Goal: Information Seeking & Learning: Find specific fact

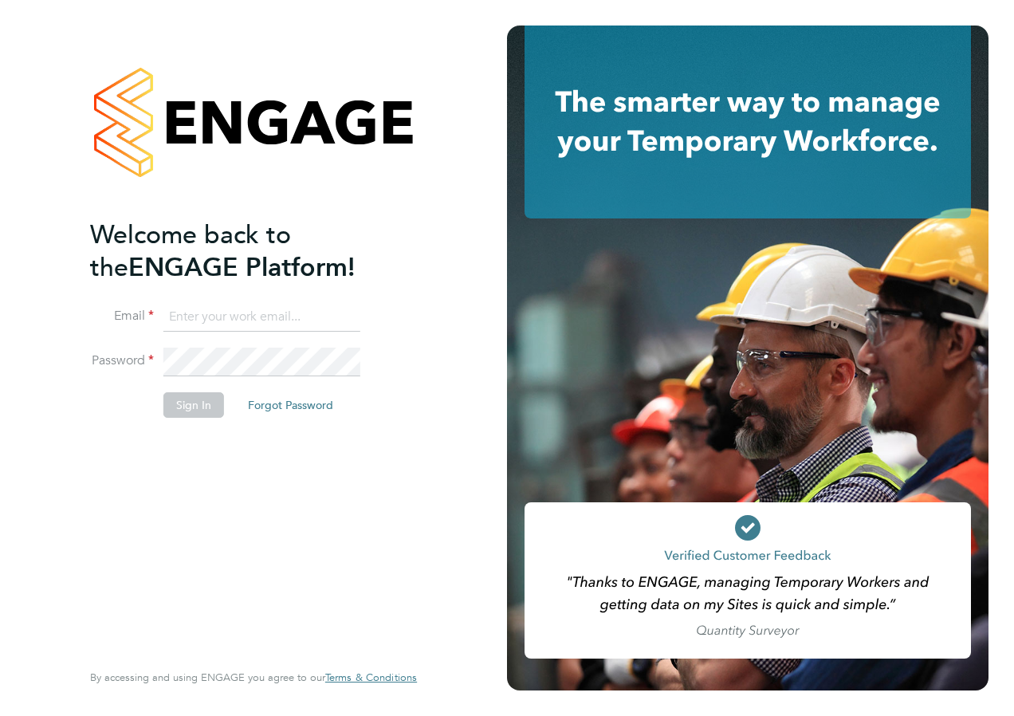
type input "laura.millward@reed.com"
click at [187, 413] on button "Sign In" at bounding box center [193, 405] width 61 height 26
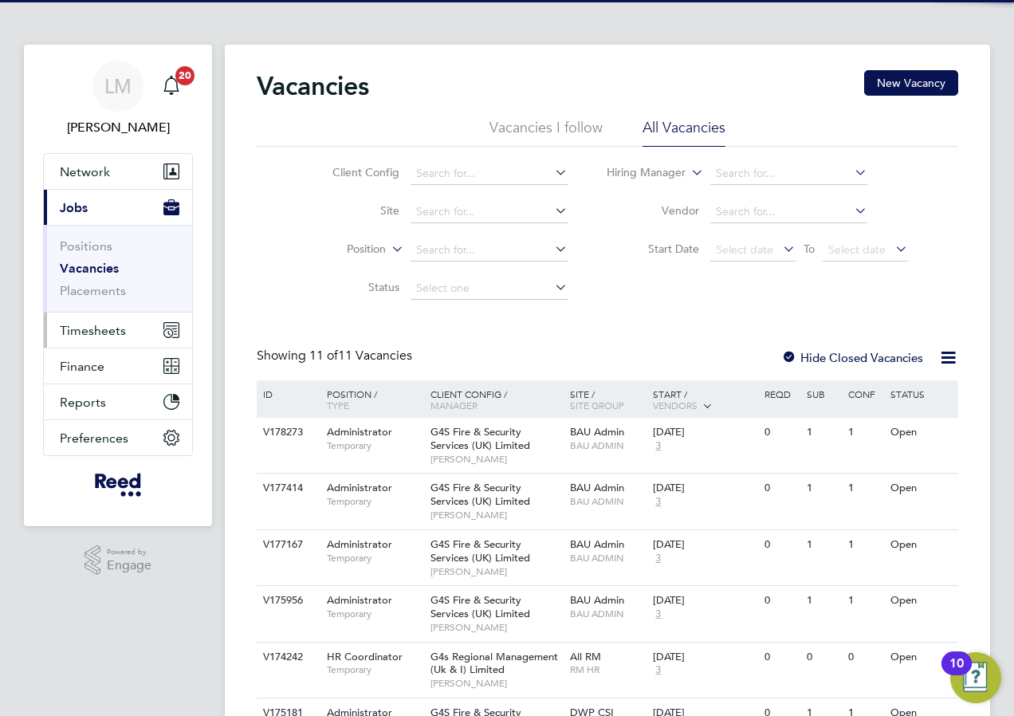
click at [114, 332] on span "Timesheets" at bounding box center [93, 330] width 66 height 15
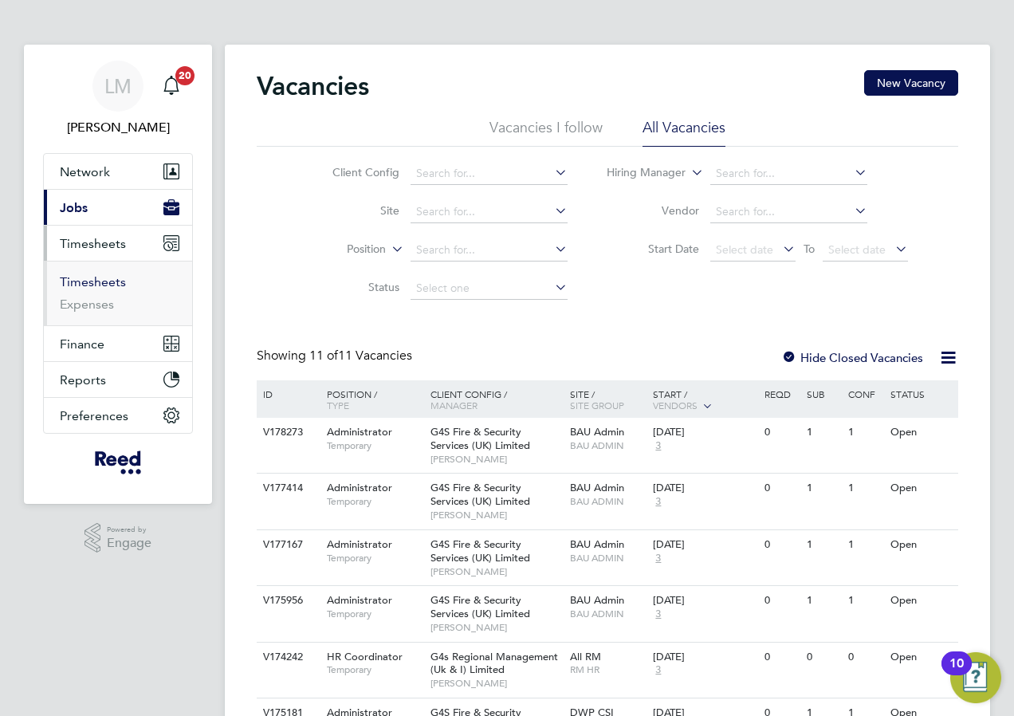
click at [102, 279] on link "Timesheets" at bounding box center [93, 281] width 66 height 15
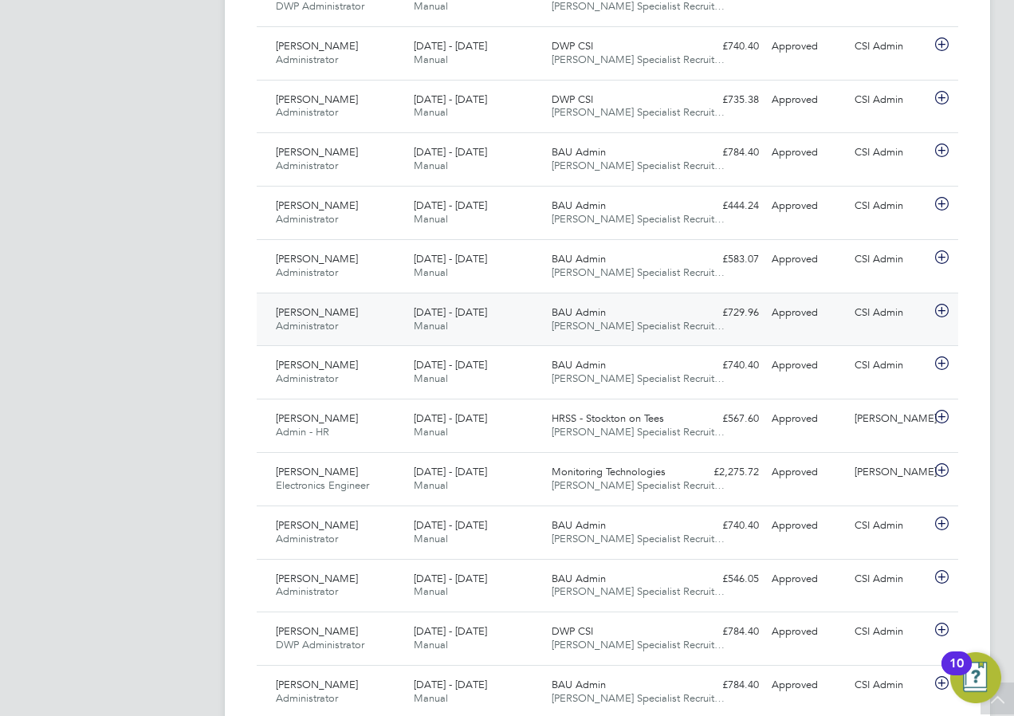
click at [748, 320] on div "£729.96 Approved" at bounding box center [723, 313] width 83 height 26
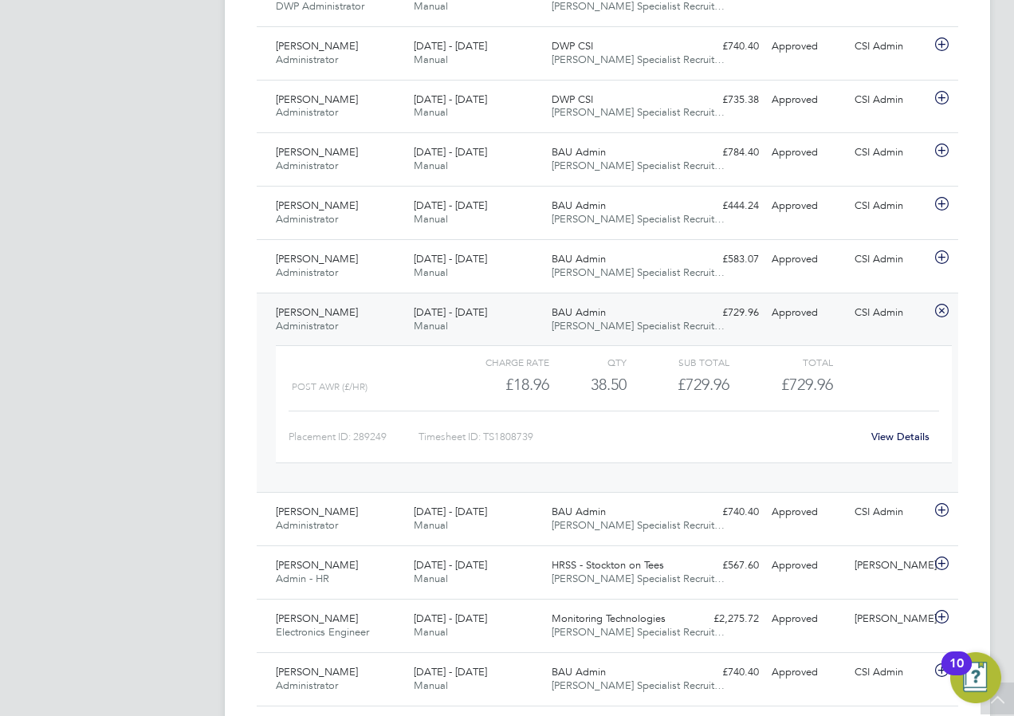
click at [890, 427] on div "View Details" at bounding box center [900, 437] width 78 height 26
click at [886, 434] on link "View Details" at bounding box center [900, 437] width 58 height 14
click at [336, 313] on span "Natalie Quinn" at bounding box center [317, 312] width 82 height 14
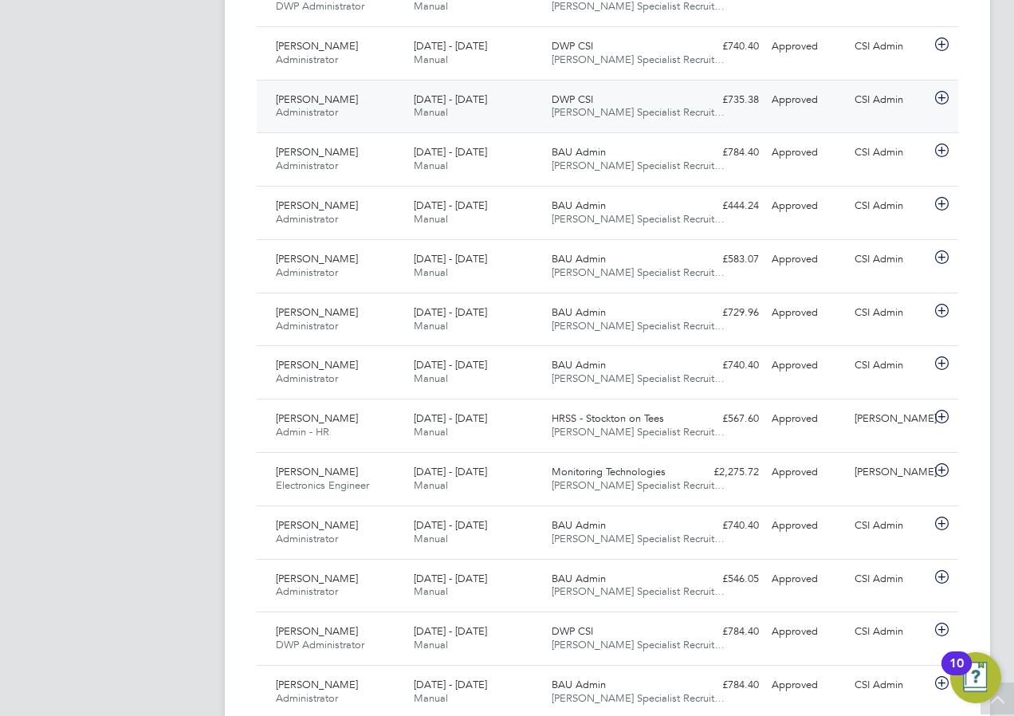
click at [631, 102] on div "DWP CSI Reed Specialist Recruit…" at bounding box center [614, 107] width 138 height 40
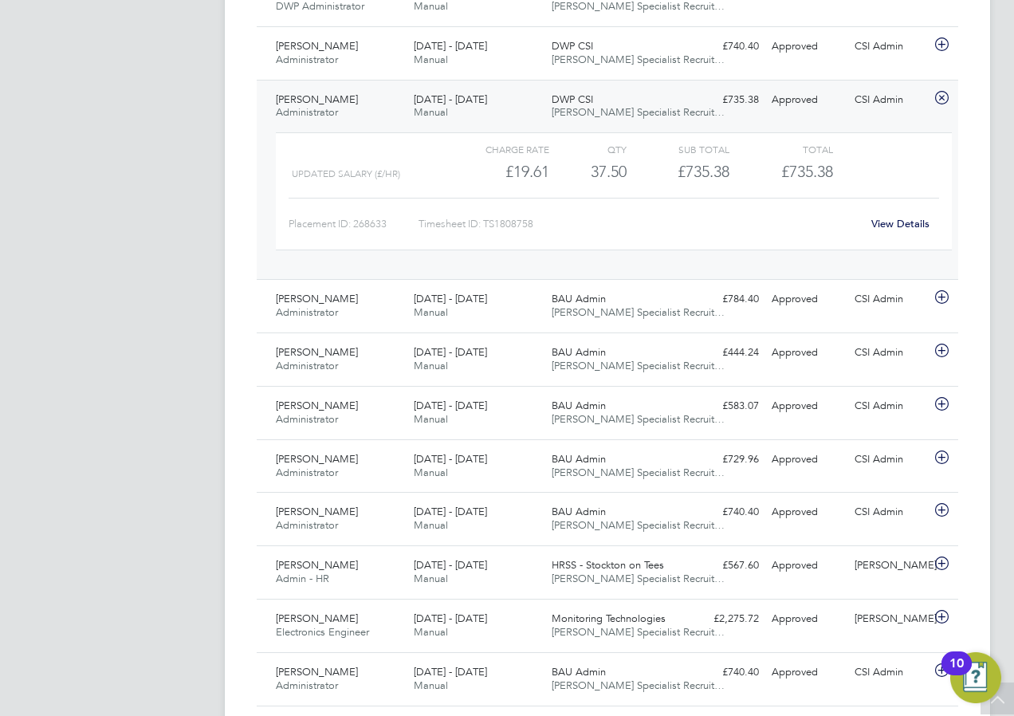
click at [903, 221] on link "View Details" at bounding box center [900, 224] width 58 height 14
click at [316, 104] on span "Henry Seeney" at bounding box center [317, 99] width 82 height 14
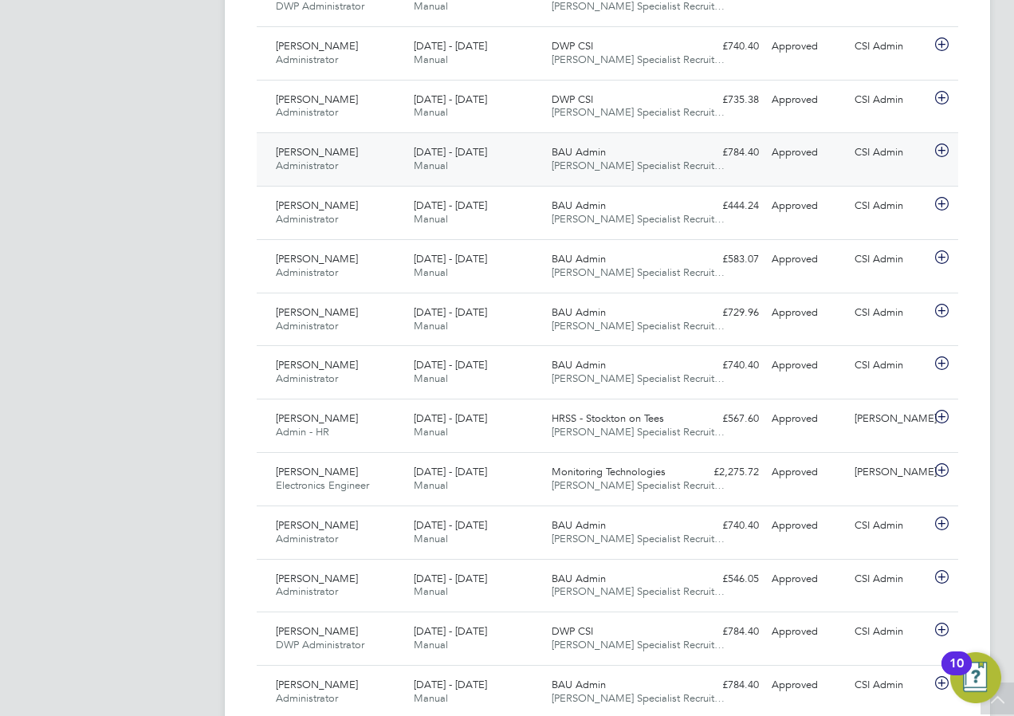
click at [342, 155] on span "Callum Sullivan" at bounding box center [317, 152] width 82 height 14
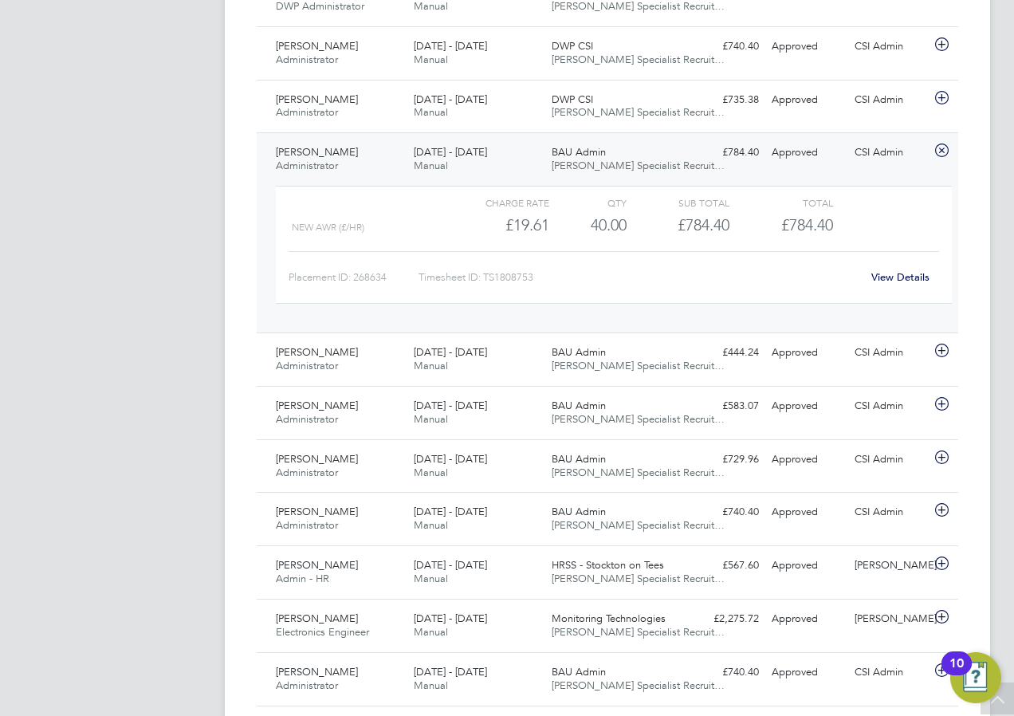
click at [895, 281] on link "View Details" at bounding box center [900, 277] width 58 height 14
click at [497, 150] on div "18 - 24 Aug 2025 Manual" at bounding box center [476, 160] width 138 height 40
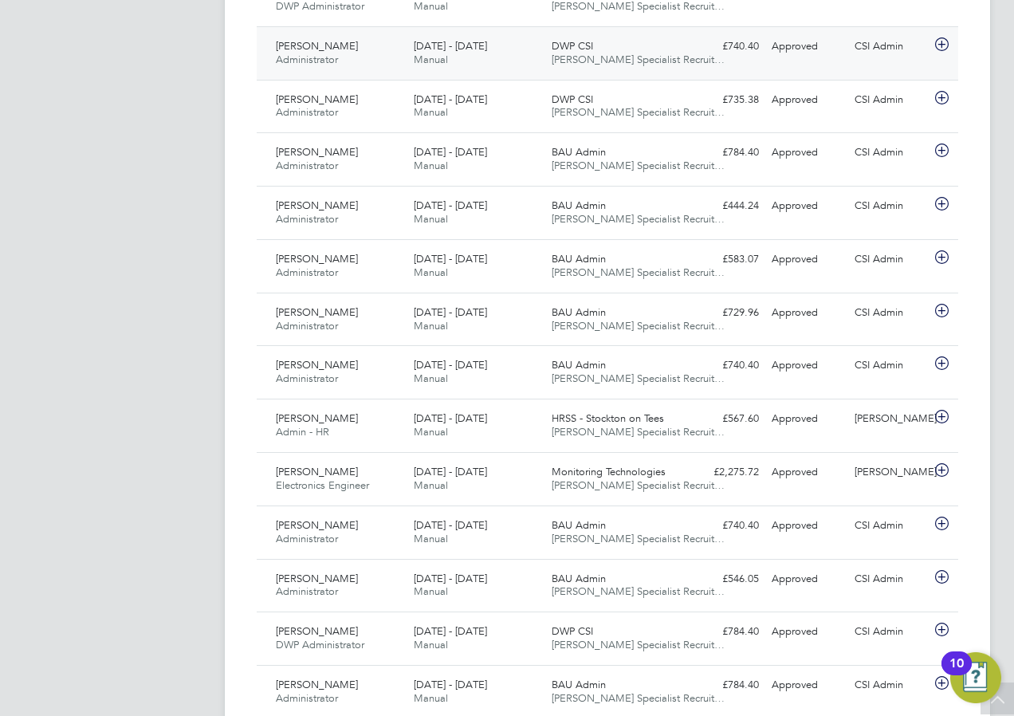
click at [835, 53] on div "Approved" at bounding box center [806, 46] width 83 height 26
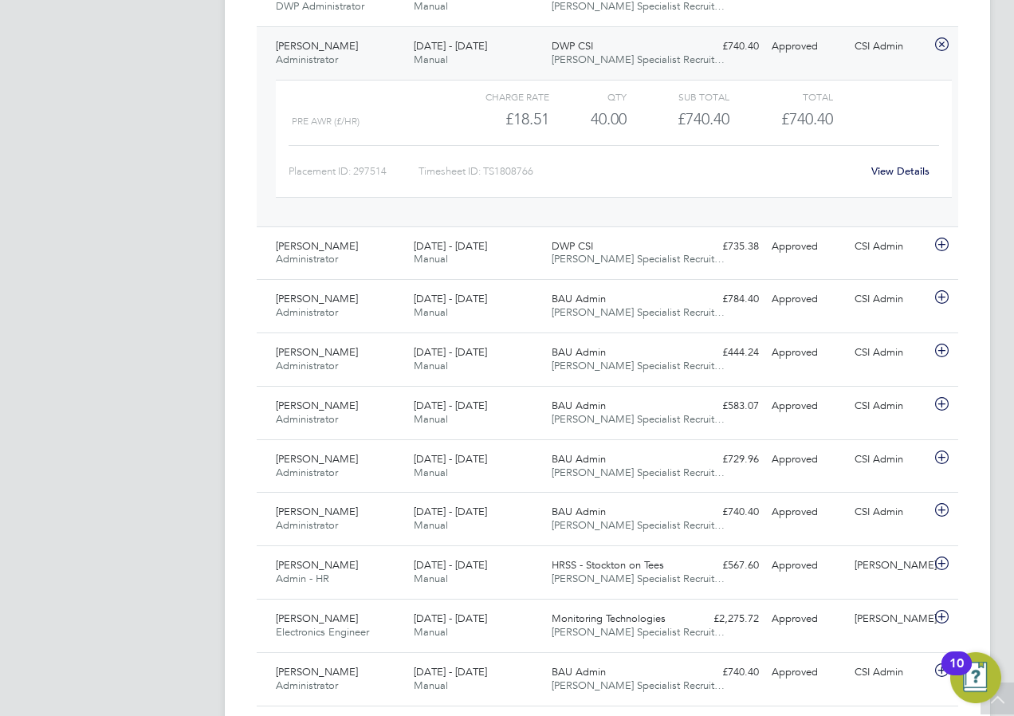
click at [909, 166] on link "View Details" at bounding box center [900, 171] width 58 height 14
click at [348, 55] on div "Kieran Mees Administrator 18 - 24 Aug 2025" at bounding box center [338, 53] width 138 height 40
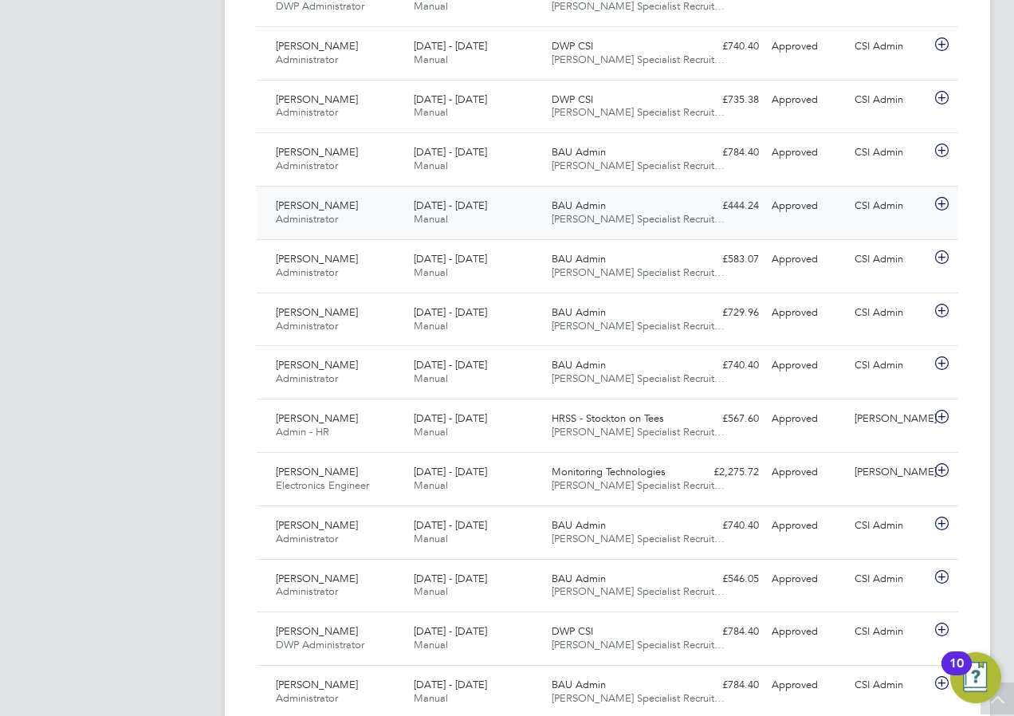
click at [785, 208] on div "Approved" at bounding box center [806, 206] width 83 height 26
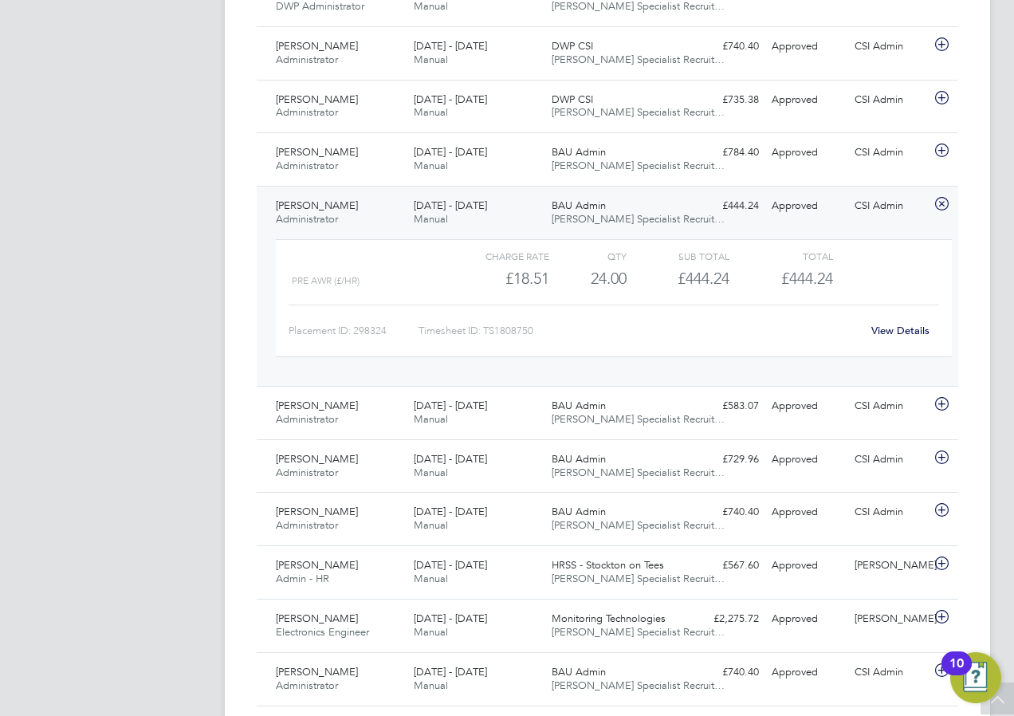
click at [906, 324] on link "View Details" at bounding box center [900, 331] width 58 height 14
click at [437, 215] on span "Manual" at bounding box center [431, 219] width 34 height 14
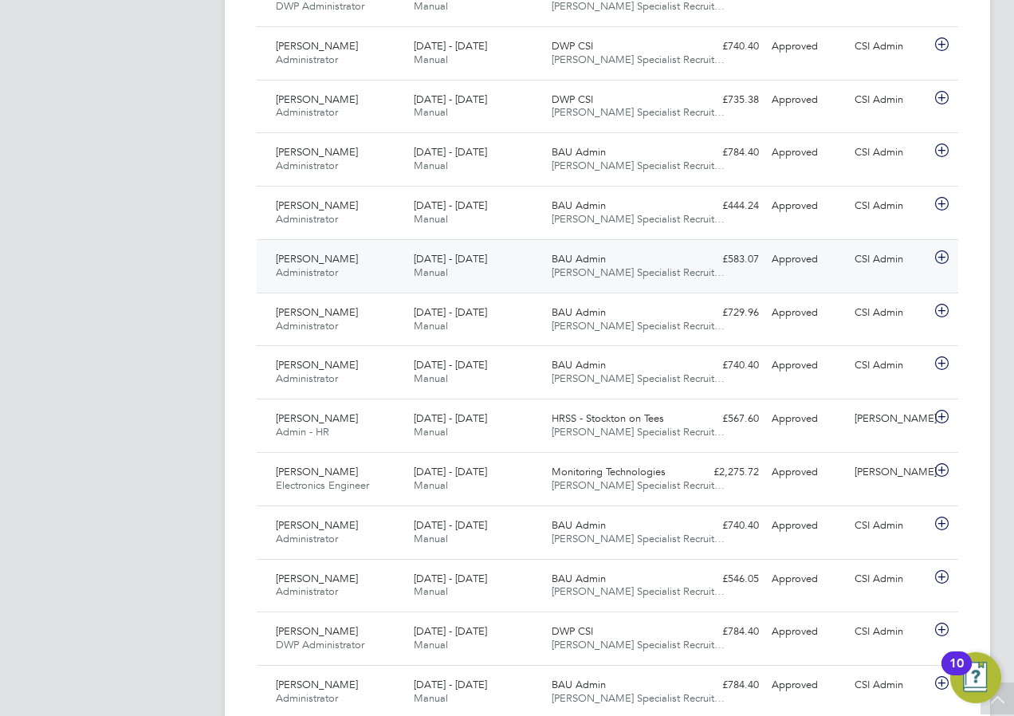
click at [865, 265] on div "CSI Admin" at bounding box center [889, 259] width 83 height 26
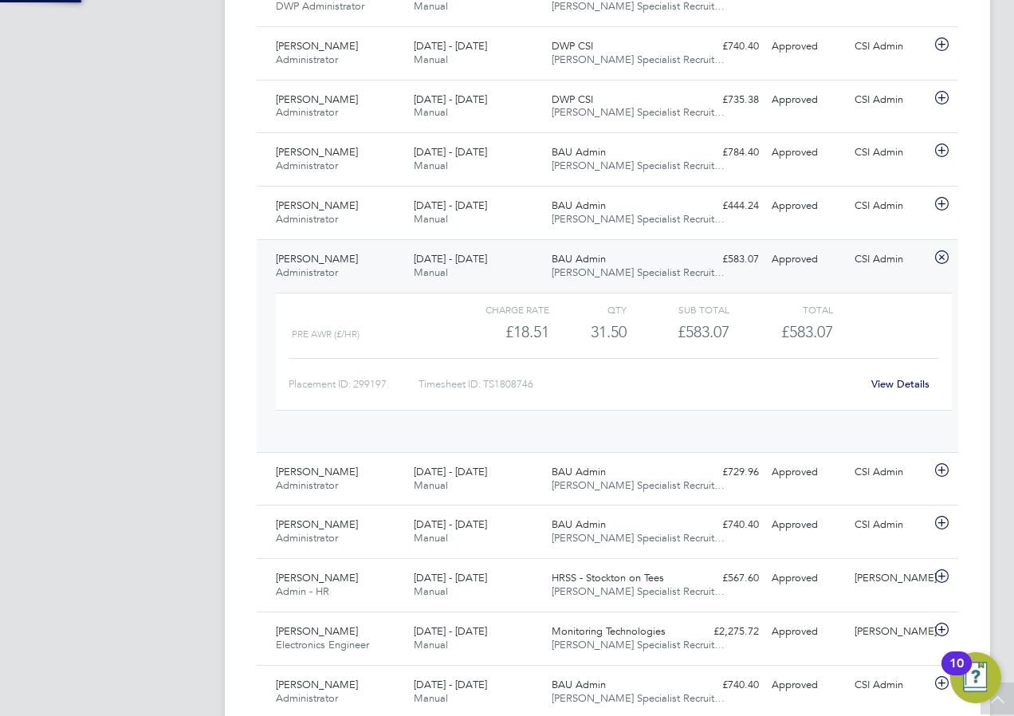
scroll to position [27, 155]
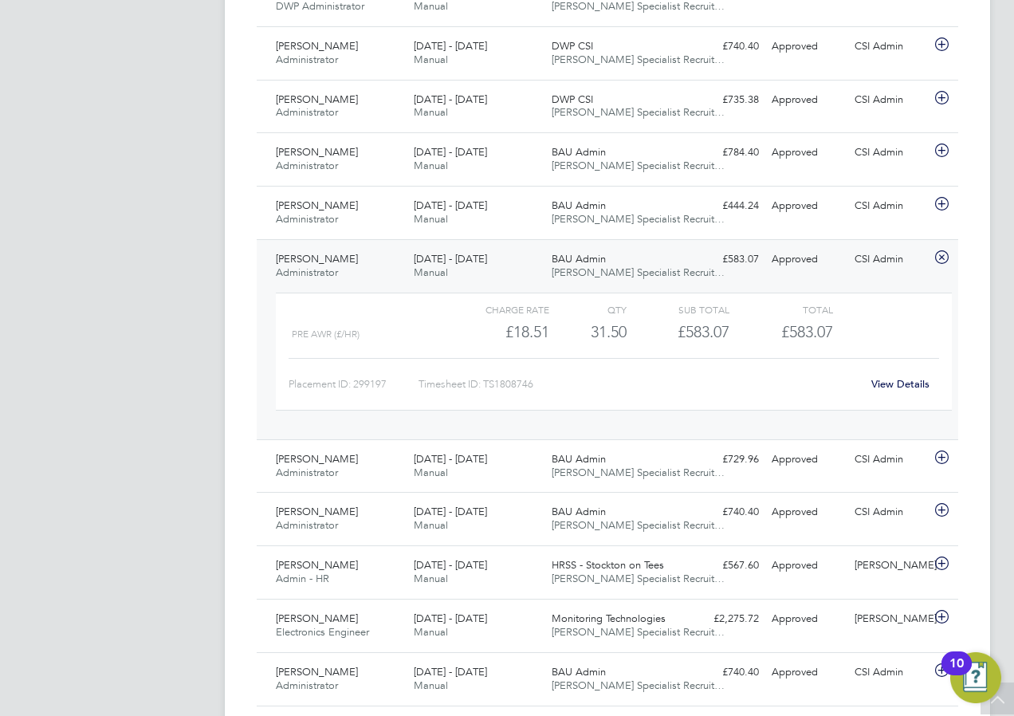
click at [894, 380] on link "View Details" at bounding box center [900, 384] width 58 height 14
click at [314, 256] on span "Alexandra Randall" at bounding box center [317, 259] width 82 height 14
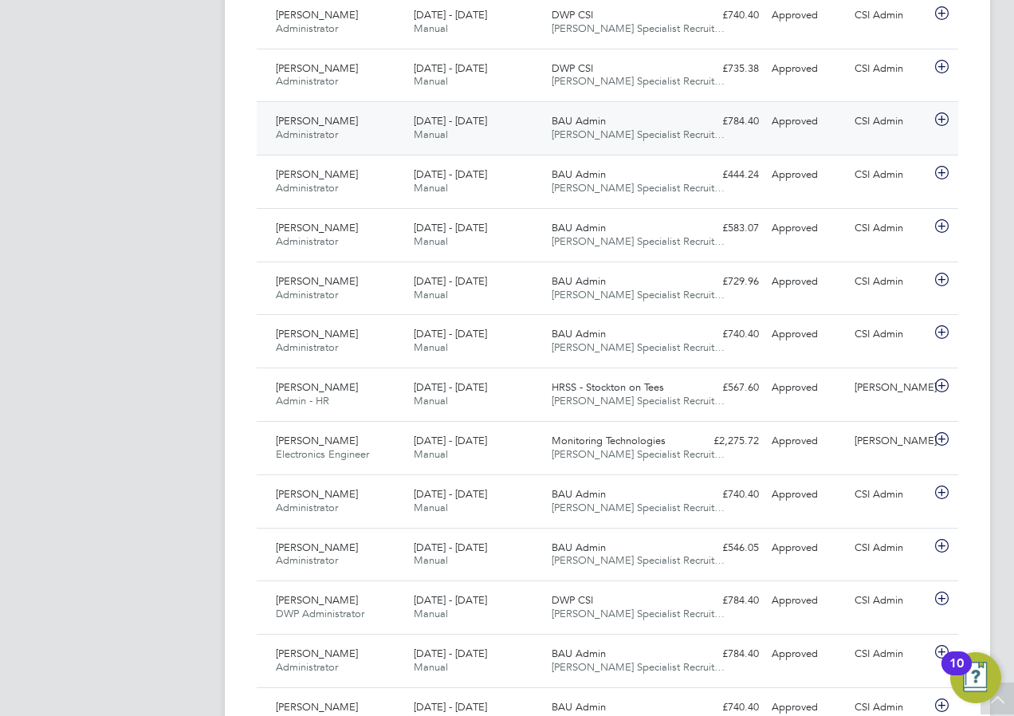
scroll to position [638, 0]
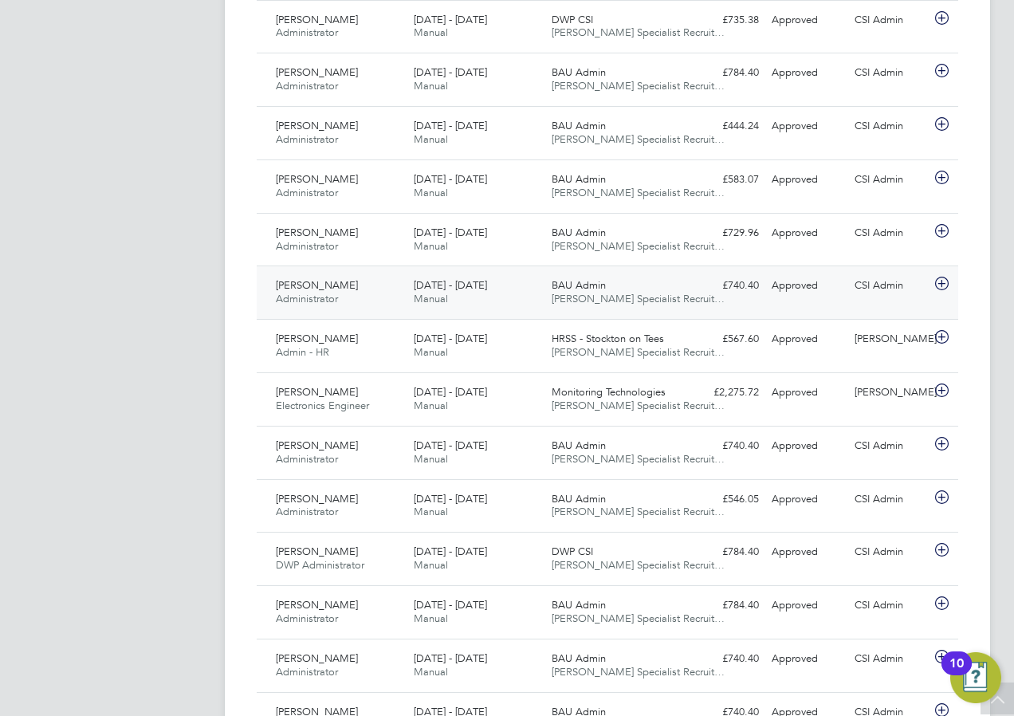
click at [792, 288] on div "Approved" at bounding box center [806, 286] width 83 height 26
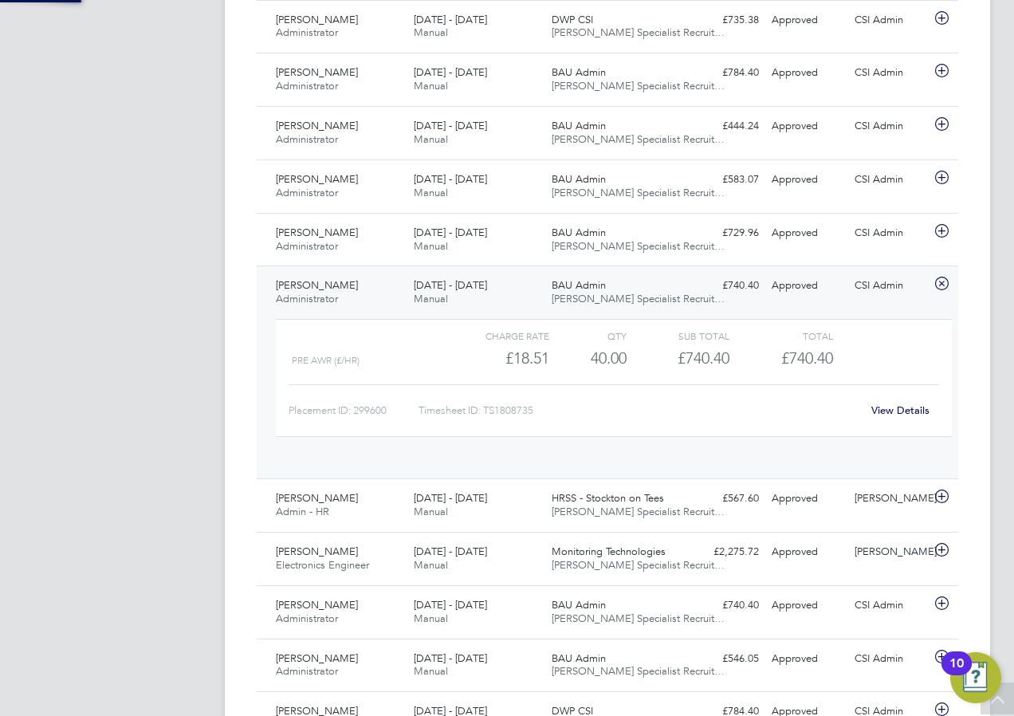
scroll to position [27, 155]
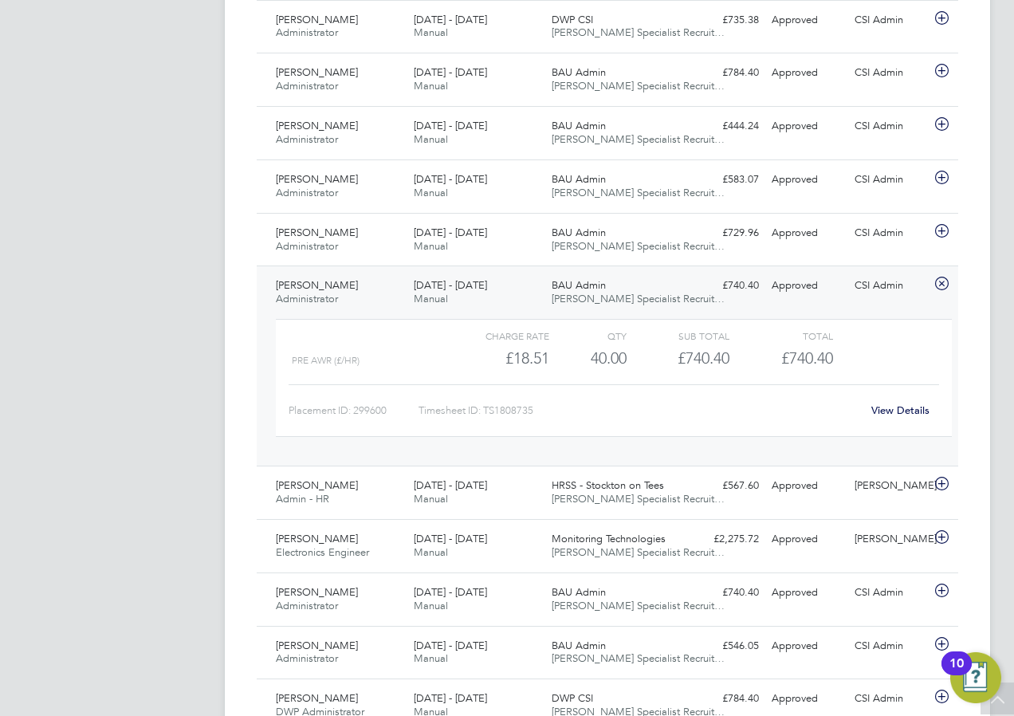
click at [897, 411] on link "View Details" at bounding box center [900, 410] width 58 height 14
click at [319, 288] on span "Isabella Bird" at bounding box center [317, 285] width 82 height 14
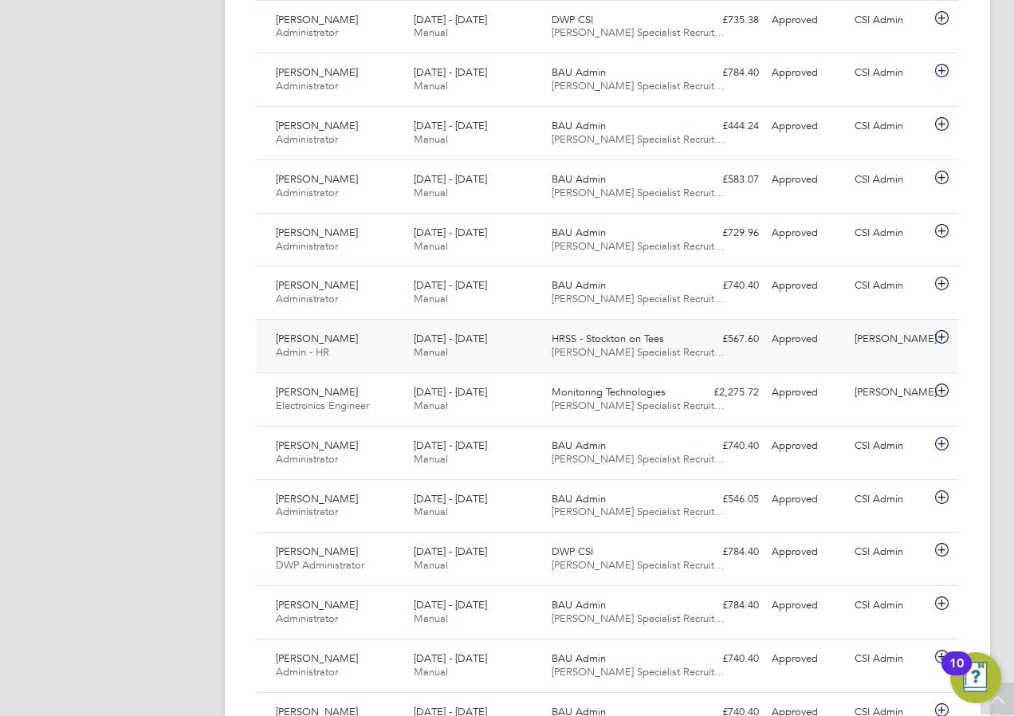
click at [763, 348] on div "£567.60 Approved" at bounding box center [723, 339] width 83 height 26
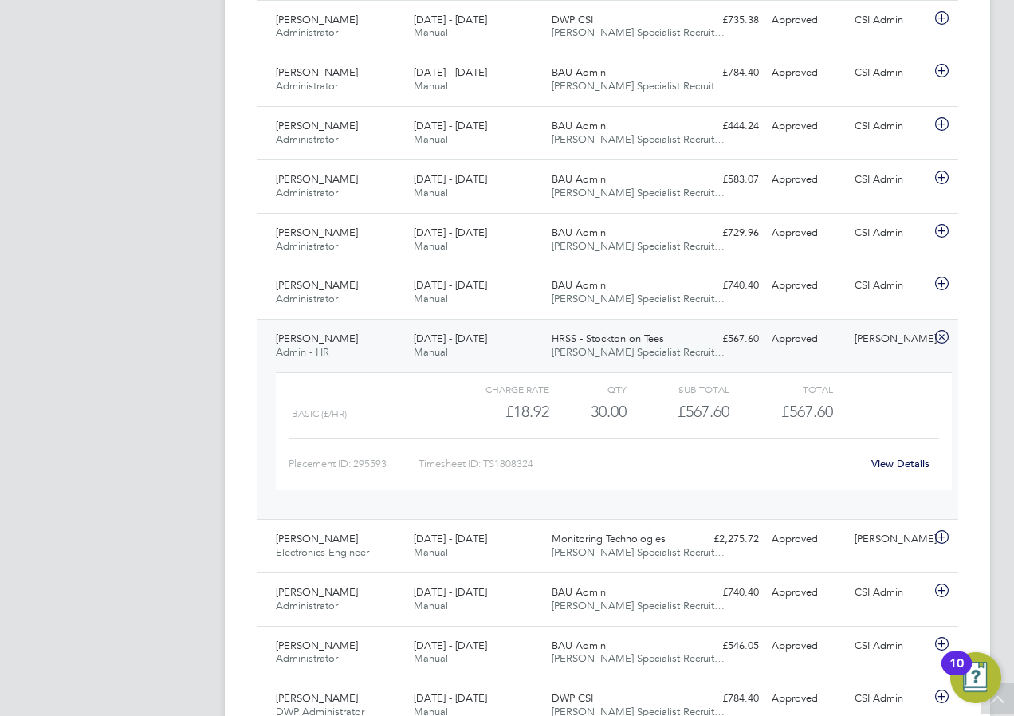
click at [883, 460] on link "View Details" at bounding box center [900, 464] width 58 height 14
click at [427, 344] on span "[DATE] - [DATE]" at bounding box center [450, 339] width 73 height 14
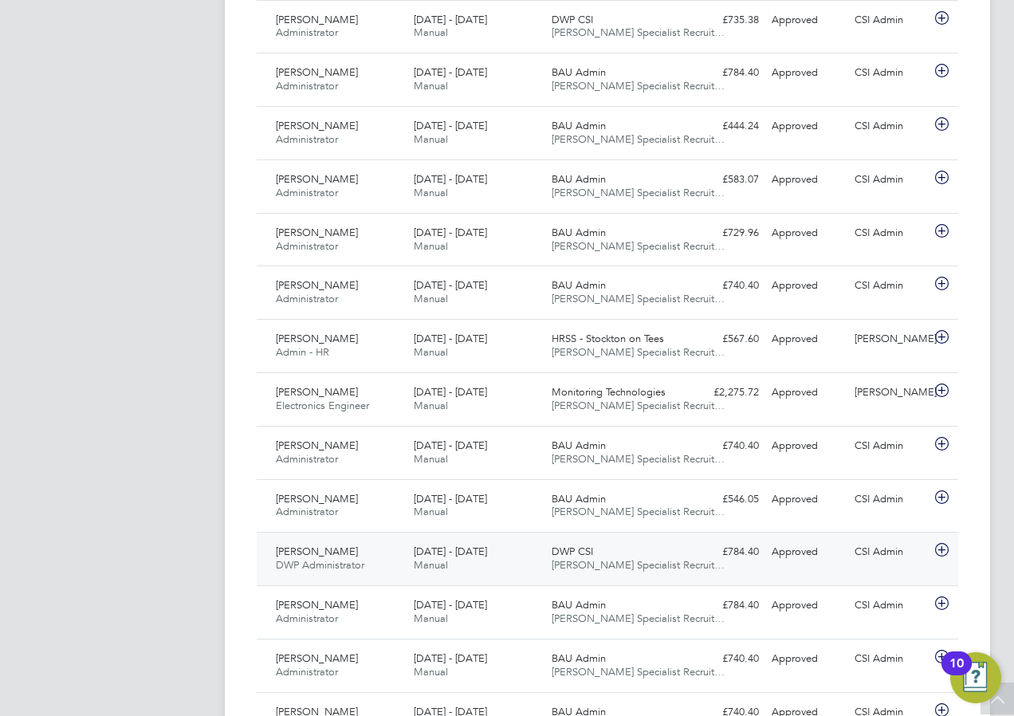
click at [789, 557] on div "Approved" at bounding box center [806, 552] width 83 height 26
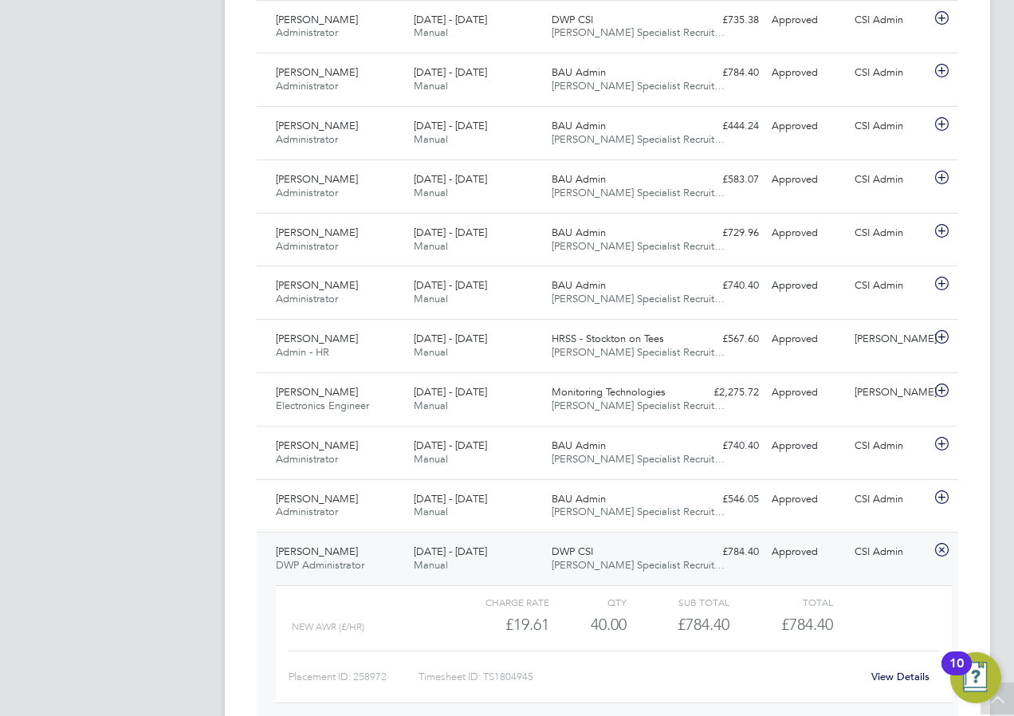
click at [370, 556] on div "Zachary Parkinson DWP Administrator 11 - 17 Aug 2025" at bounding box center [338, 559] width 138 height 40
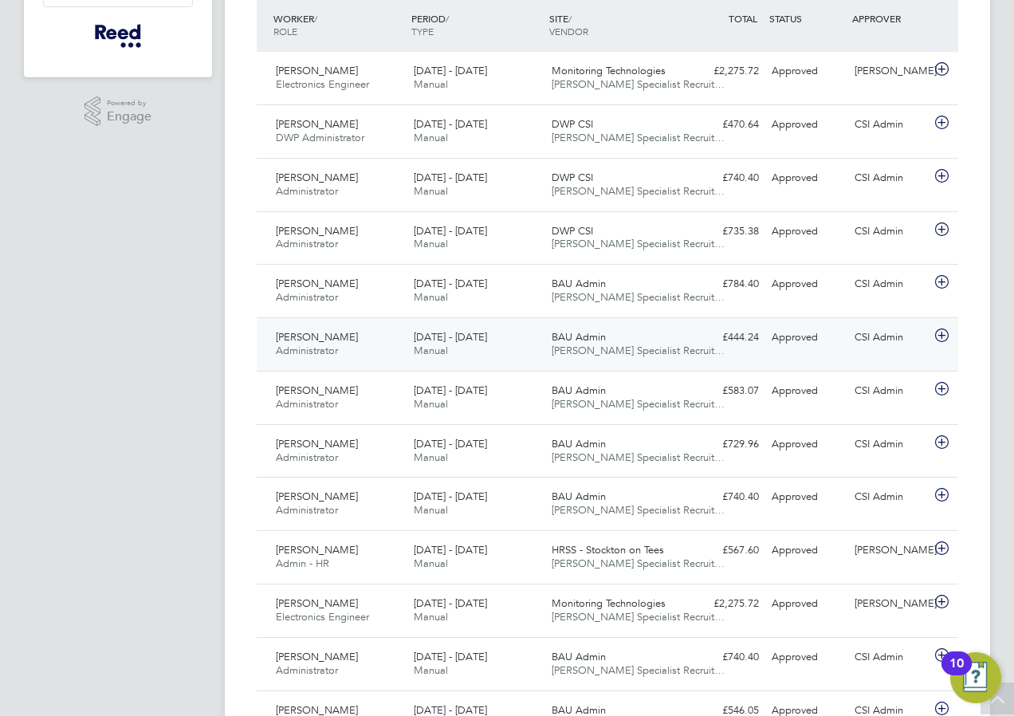
scroll to position [399, 0]
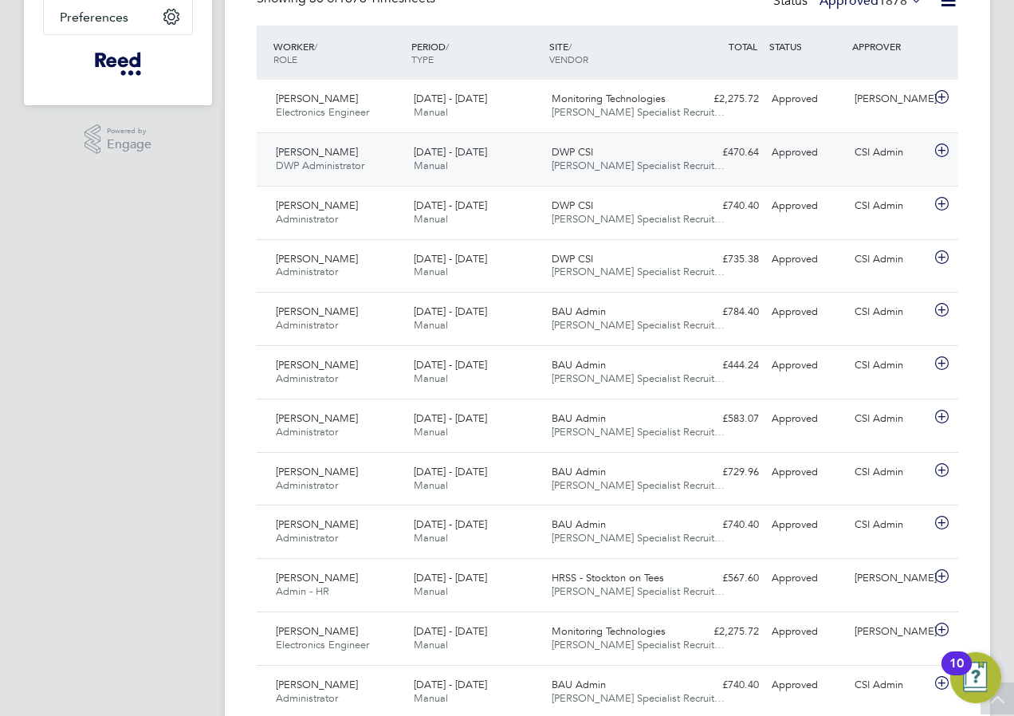
click at [782, 154] on div "Approved" at bounding box center [806, 153] width 83 height 26
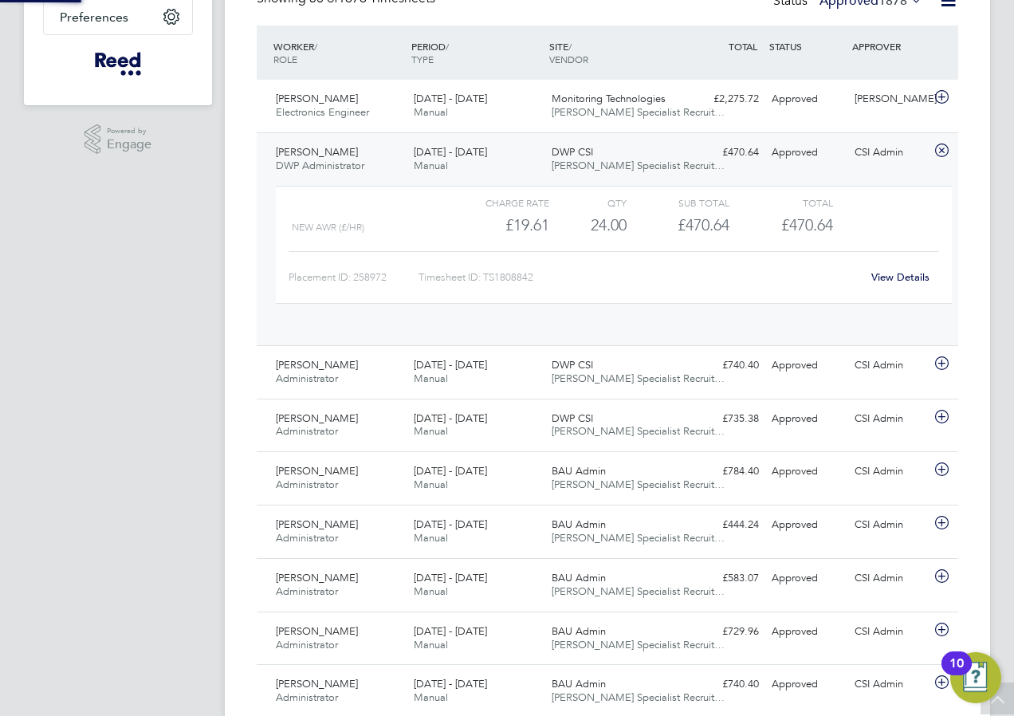
scroll to position [27, 155]
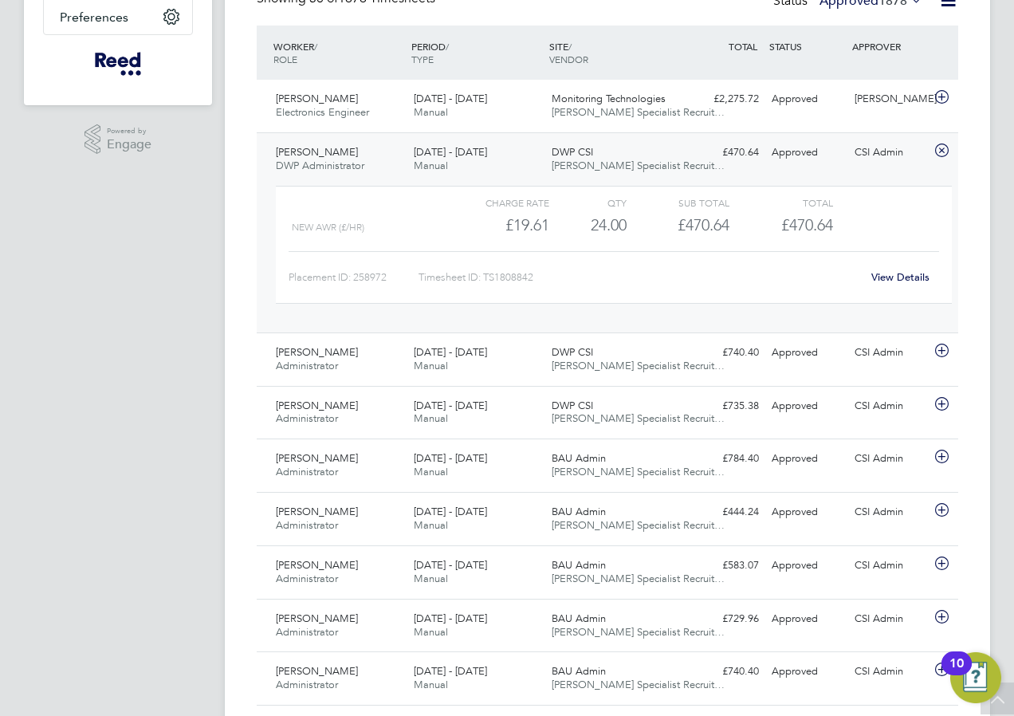
click at [891, 276] on link "View Details" at bounding box center [900, 277] width 58 height 14
click at [379, 158] on div "Zachary Parkinson DWP Administrator 18 - 24 Aug 2025" at bounding box center [338, 160] width 138 height 40
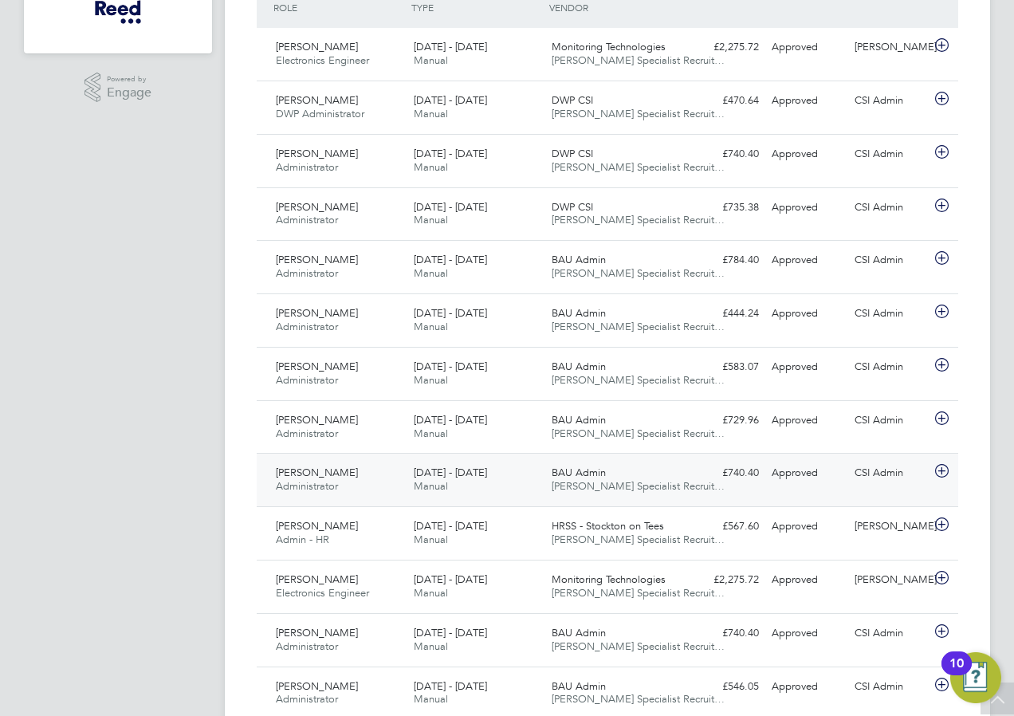
scroll to position [478, 0]
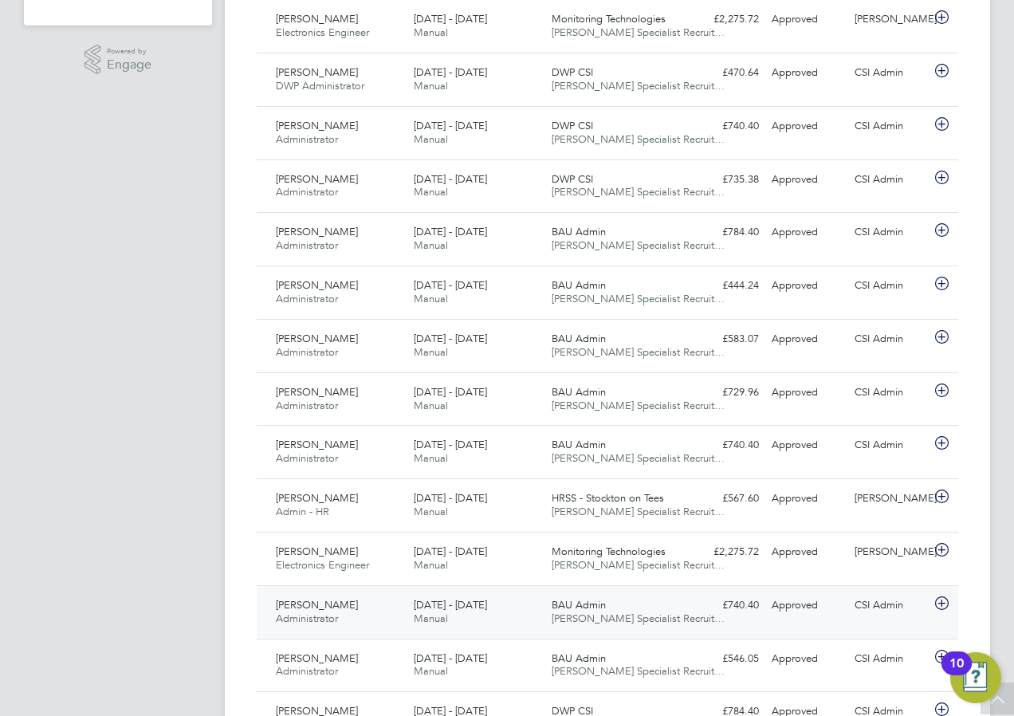
click at [751, 600] on div "£740.40 Approved" at bounding box center [723, 605] width 83 height 26
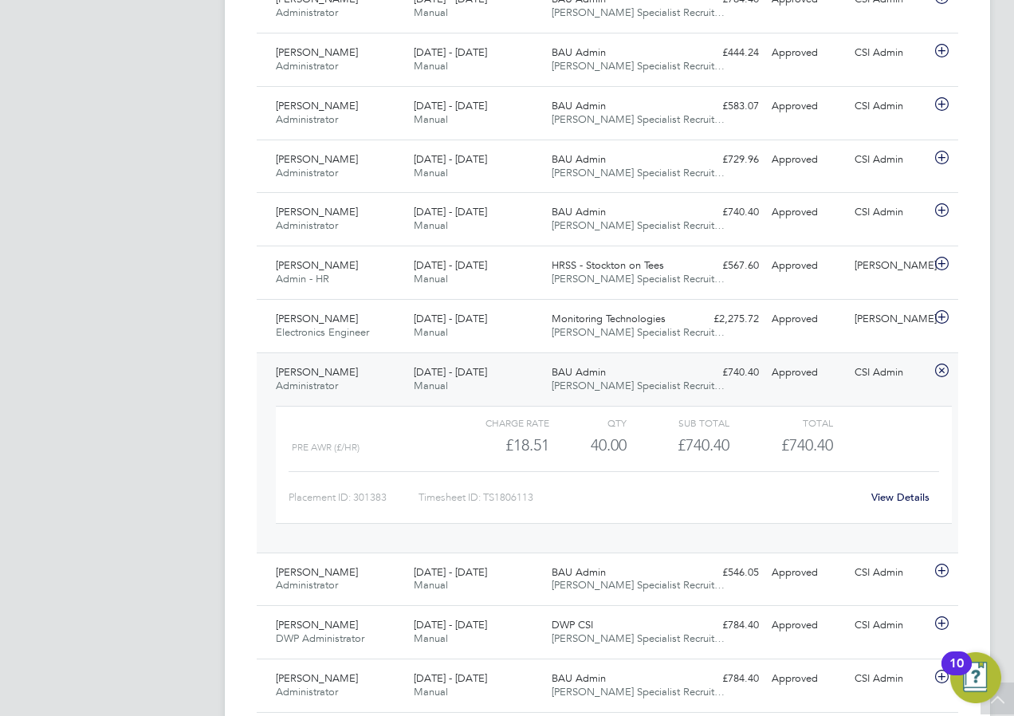
scroll to position [717, 0]
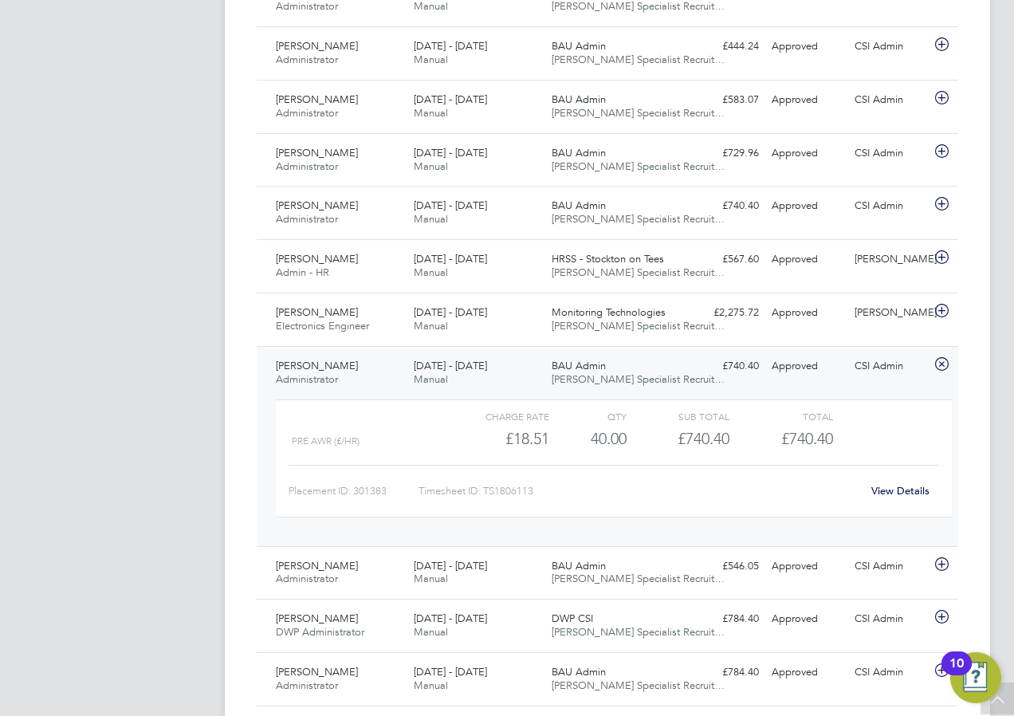
click at [894, 486] on link "View Details" at bounding box center [900, 491] width 58 height 14
click at [302, 353] on div "Rebecca Russell Administrator 18 - 24 Aug 2025" at bounding box center [338, 373] width 138 height 40
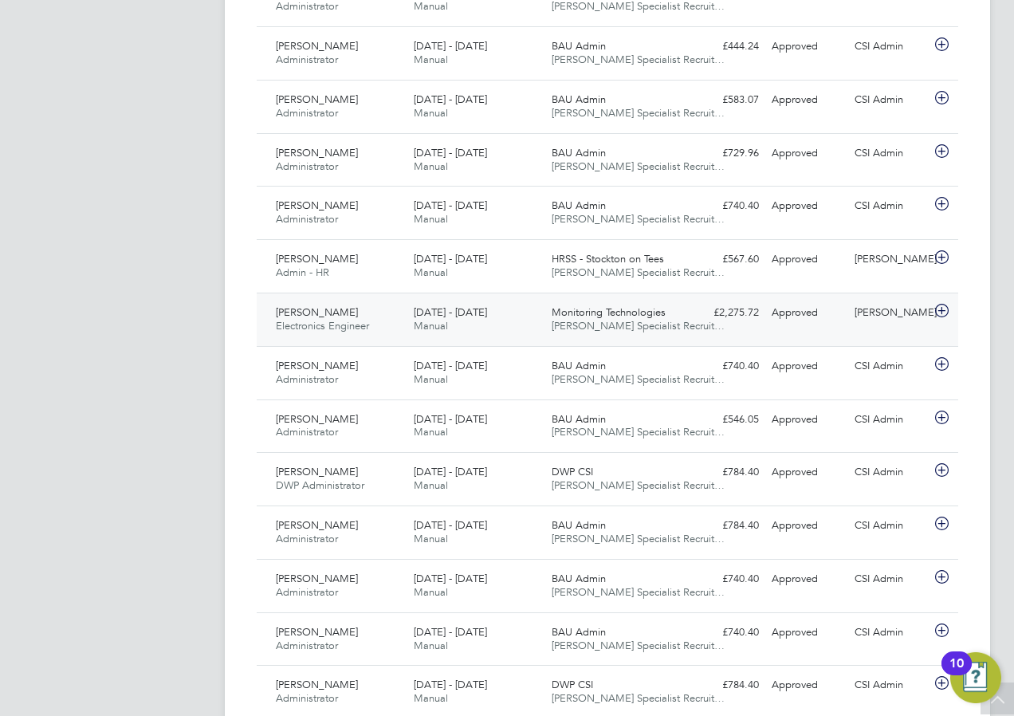
click at [481, 309] on span "[DATE] - [DATE]" at bounding box center [450, 312] width 73 height 14
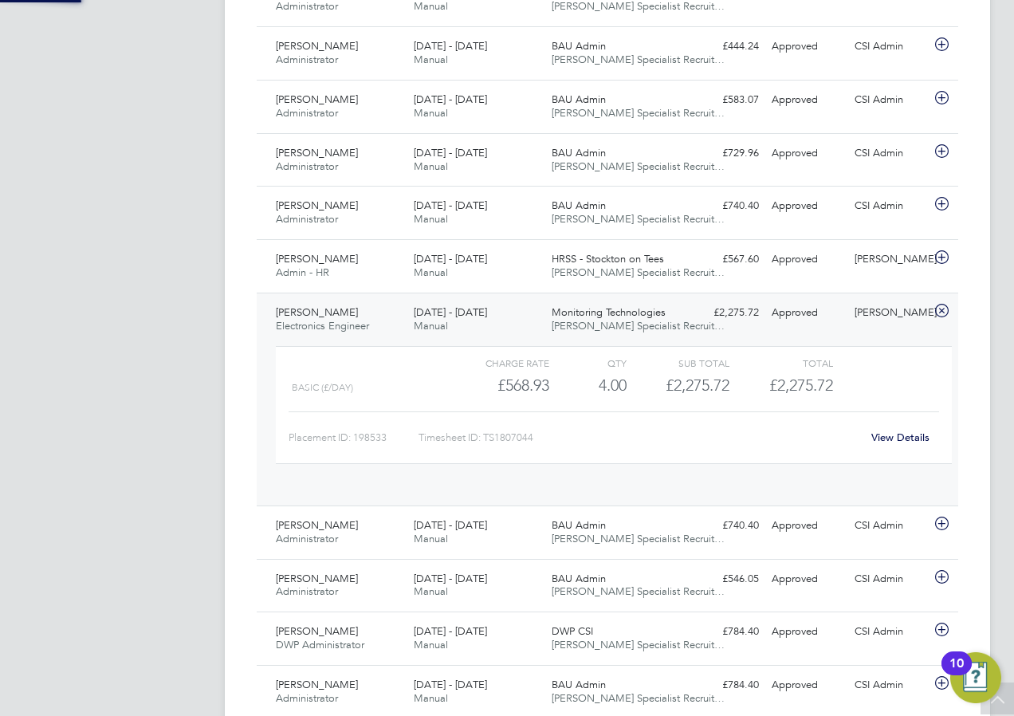
scroll to position [27, 155]
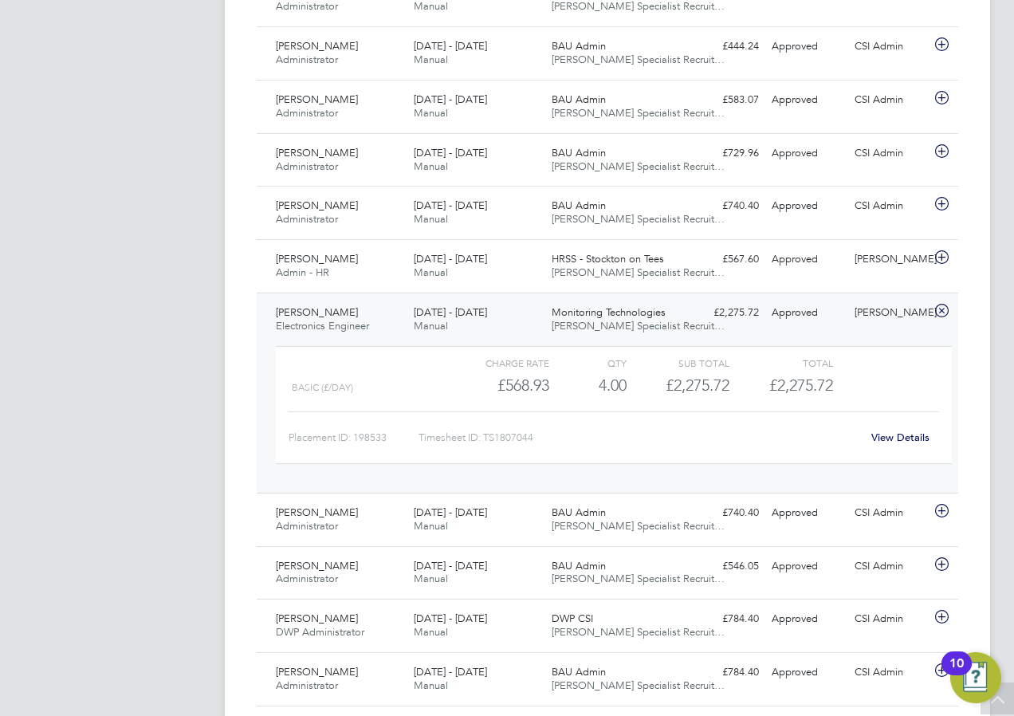
click at [917, 437] on link "View Details" at bounding box center [900, 437] width 58 height 14
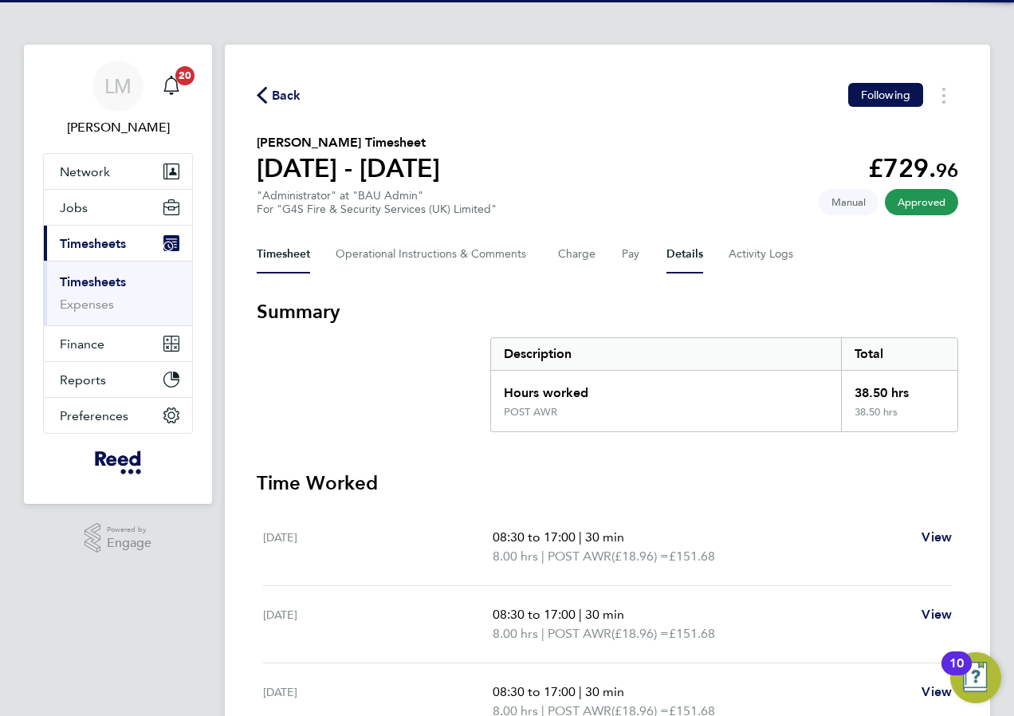
click at [669, 249] on button "Details" at bounding box center [684, 254] width 37 height 38
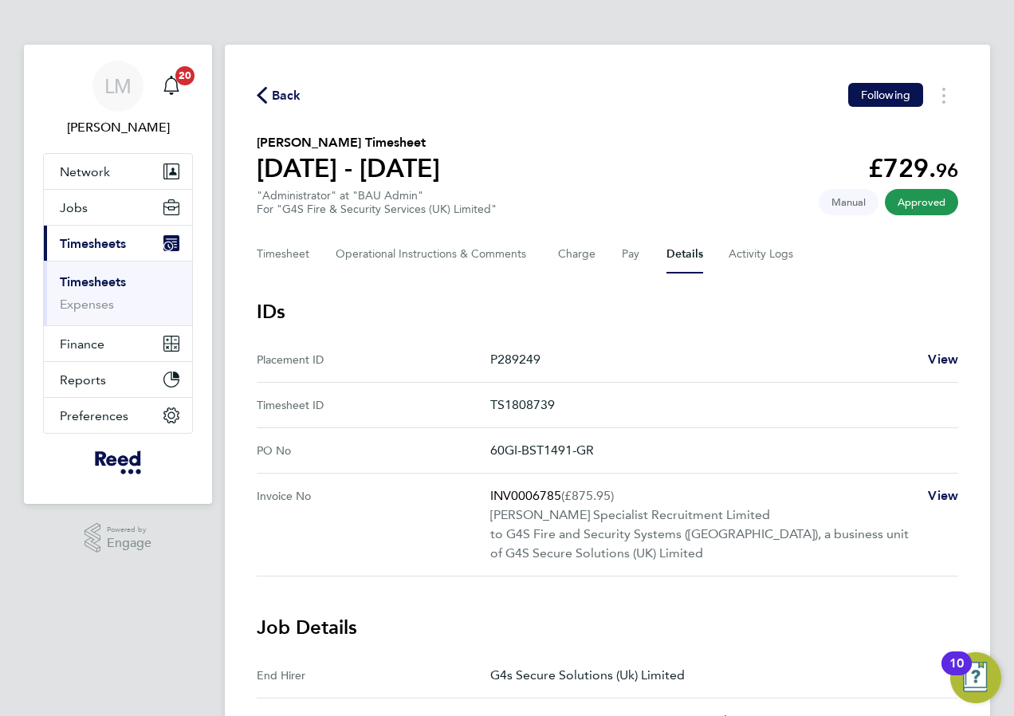
drag, startPoint x: 493, startPoint y: 447, endPoint x: 625, endPoint y: 447, distance: 132.3
click at [625, 447] on p "60GI-BST1491-GR" at bounding box center [717, 450] width 455 height 19
copy p "60GI-BST1491-GR"
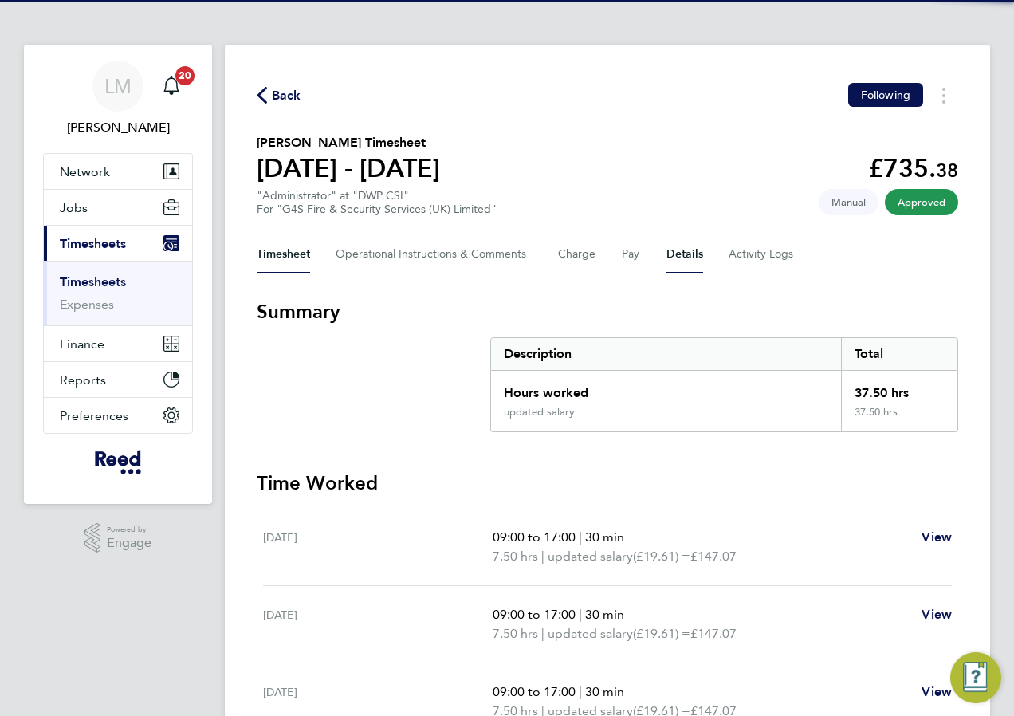
click at [676, 255] on button "Details" at bounding box center [684, 254] width 37 height 38
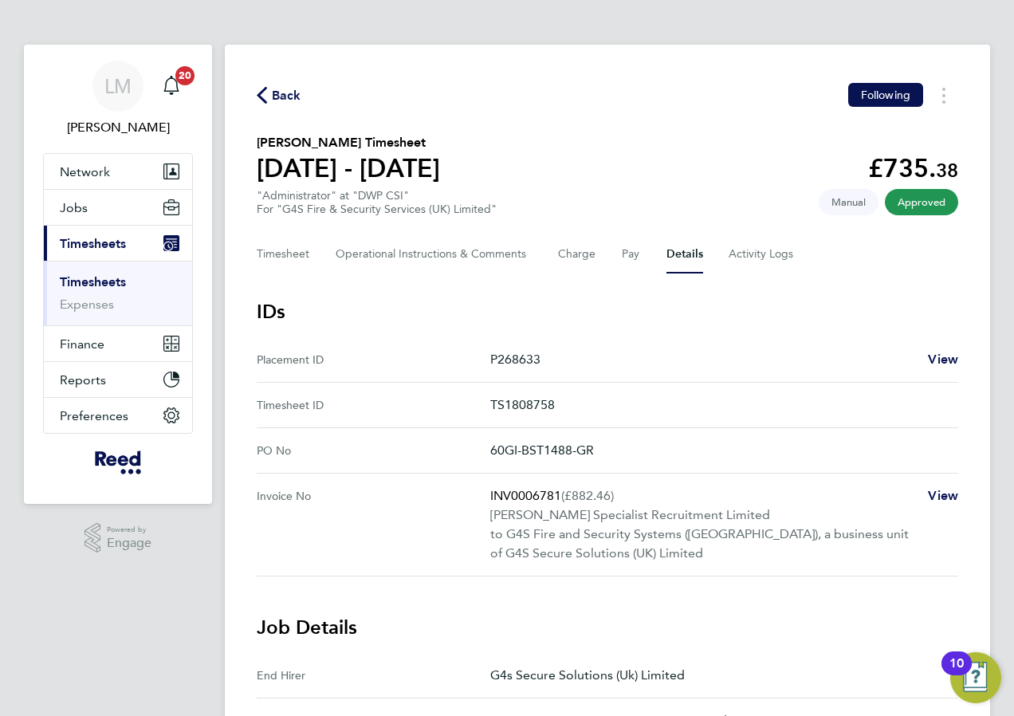
drag, startPoint x: 493, startPoint y: 446, endPoint x: 623, endPoint y: 460, distance: 130.7
click at [623, 460] on No "PO No 60GI-BST1488-GR" at bounding box center [608, 450] width 702 height 45
copy p "60GI-BST1488-GR"
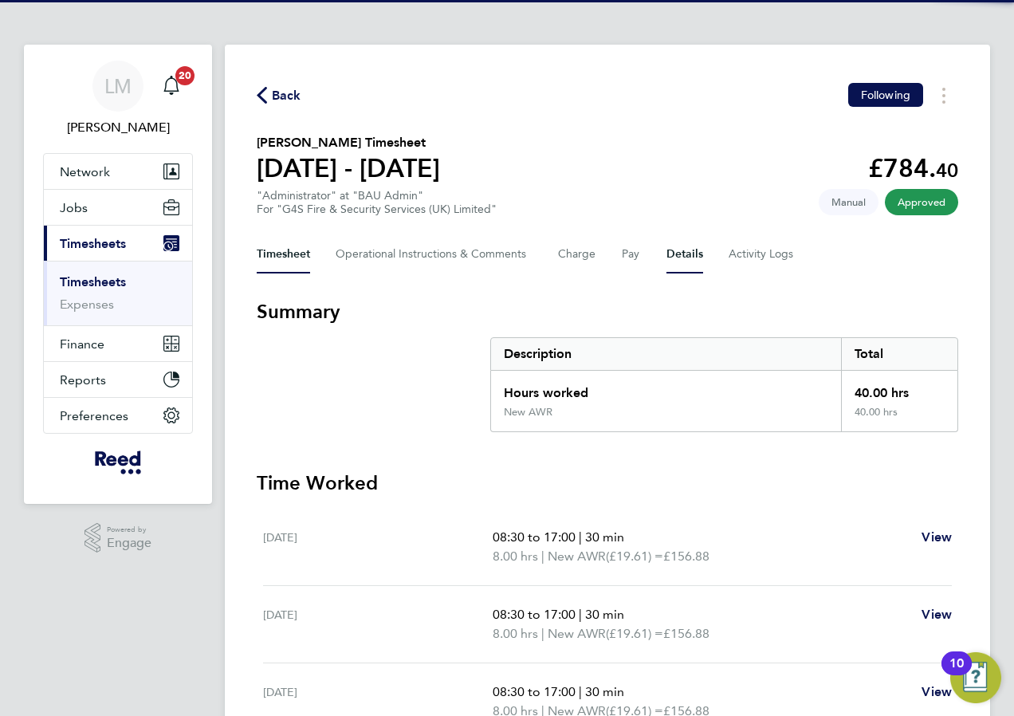
click at [676, 257] on button "Details" at bounding box center [684, 254] width 37 height 38
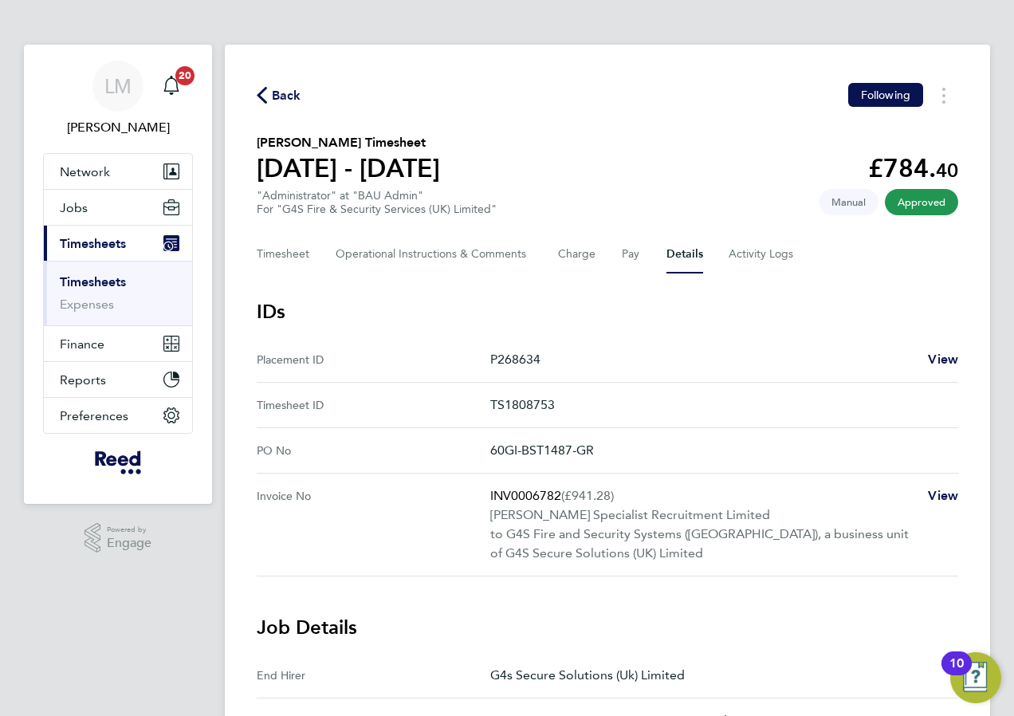
drag, startPoint x: 492, startPoint y: 446, endPoint x: 627, endPoint y: 450, distance: 134.8
click at [627, 450] on No "PO No 60GI-BST1487-GR" at bounding box center [608, 450] width 702 height 45
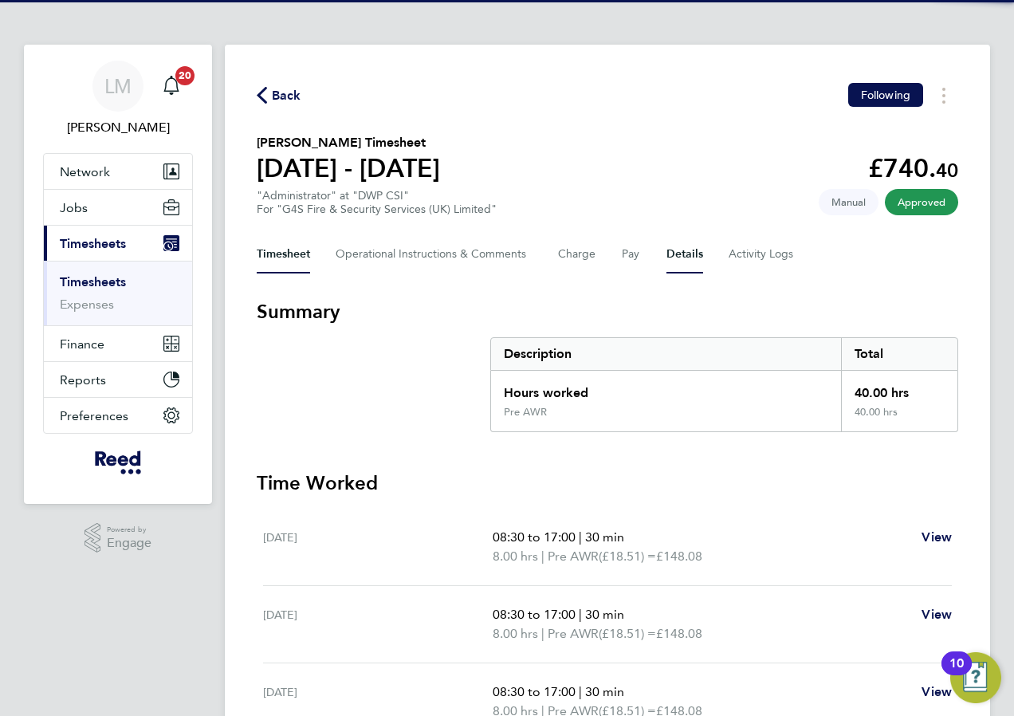
click at [698, 255] on button "Details" at bounding box center [684, 254] width 37 height 38
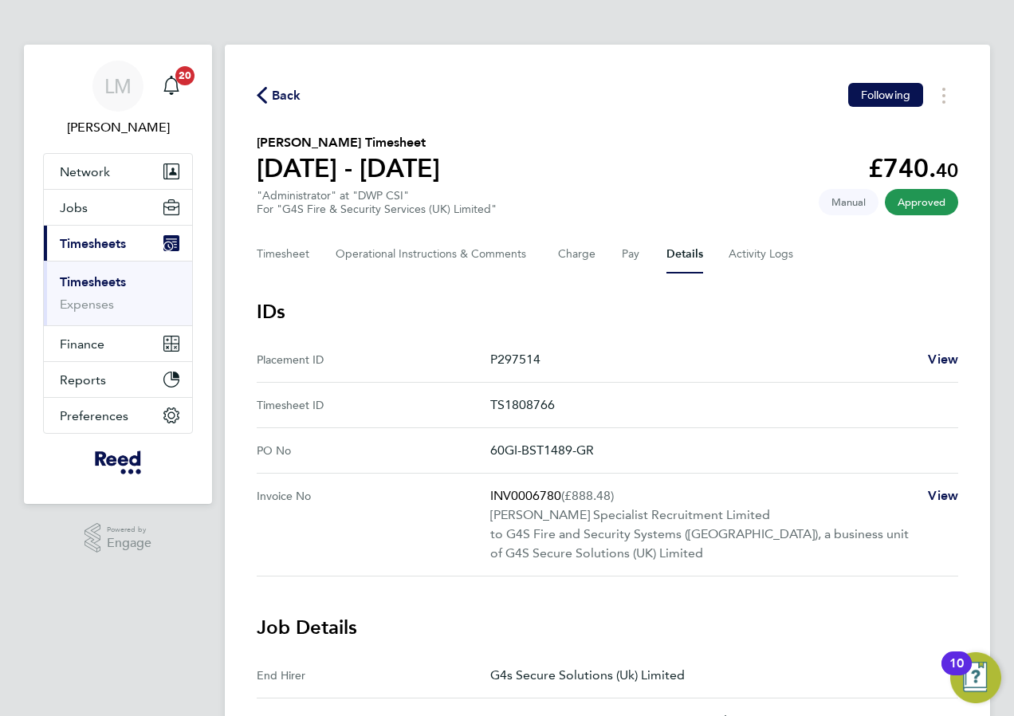
drag, startPoint x: 618, startPoint y: 460, endPoint x: 639, endPoint y: 460, distance: 20.7
click at [639, 460] on No "PO No 60GI-BST1489-GR" at bounding box center [608, 450] width 702 height 45
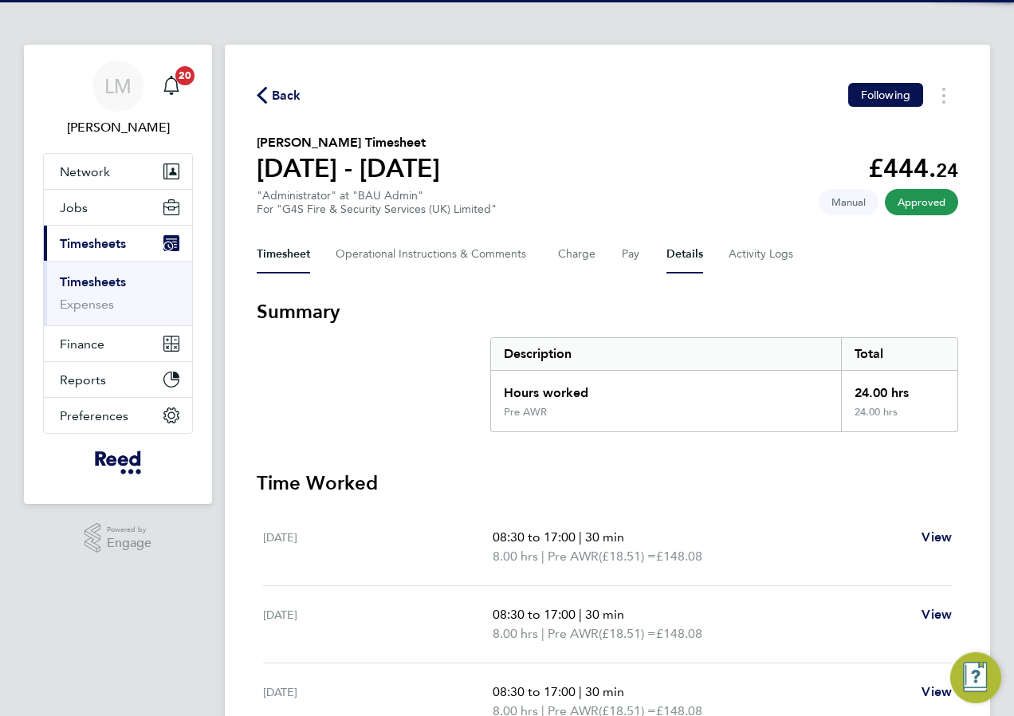
drag, startPoint x: 674, startPoint y: 249, endPoint x: 666, endPoint y: 257, distance: 11.9
click at [674, 250] on button "Details" at bounding box center [684, 254] width 37 height 38
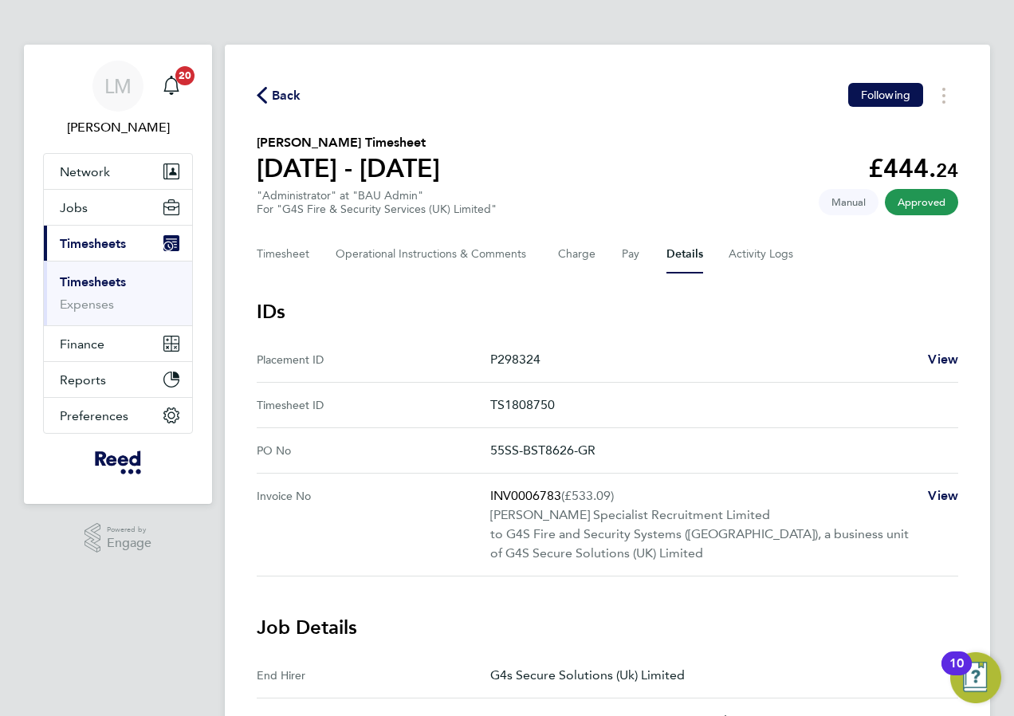
drag, startPoint x: 487, startPoint y: 447, endPoint x: 646, endPoint y: 451, distance: 158.7
click at [646, 451] on No "PO No 55SS-BST8626-GR" at bounding box center [608, 450] width 702 height 45
copy No "55SS-BST8626-GR"
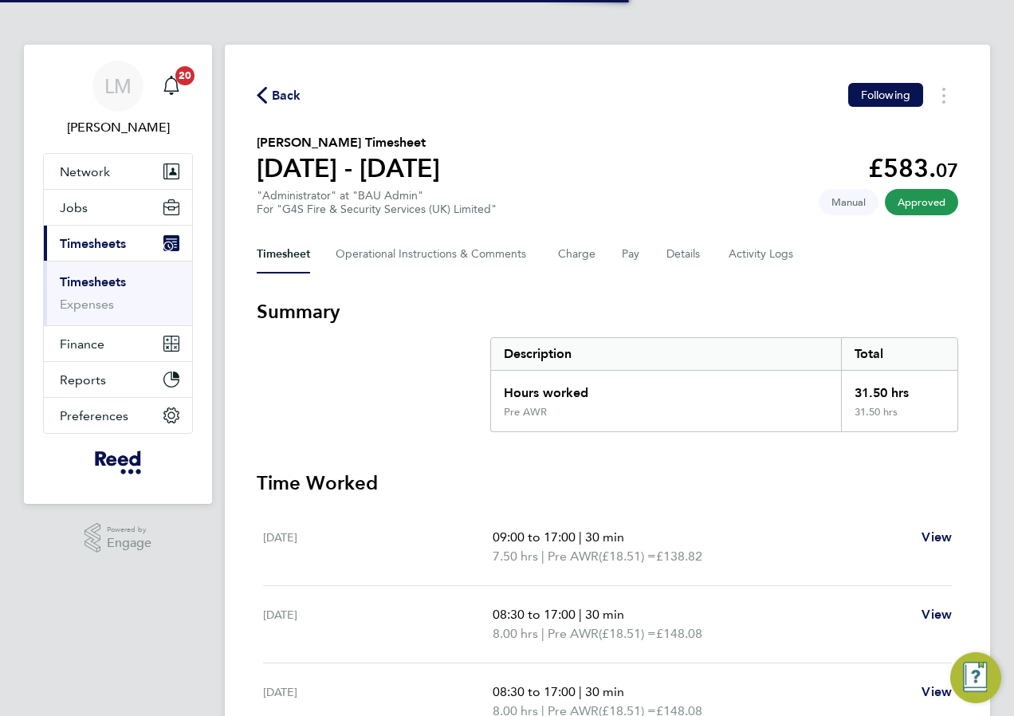
click at [706, 250] on div "Timesheet Operational Instructions & Comments Charge Pay Details Activity Logs" at bounding box center [608, 254] width 702 height 38
click at [686, 253] on button "Details" at bounding box center [684, 254] width 37 height 38
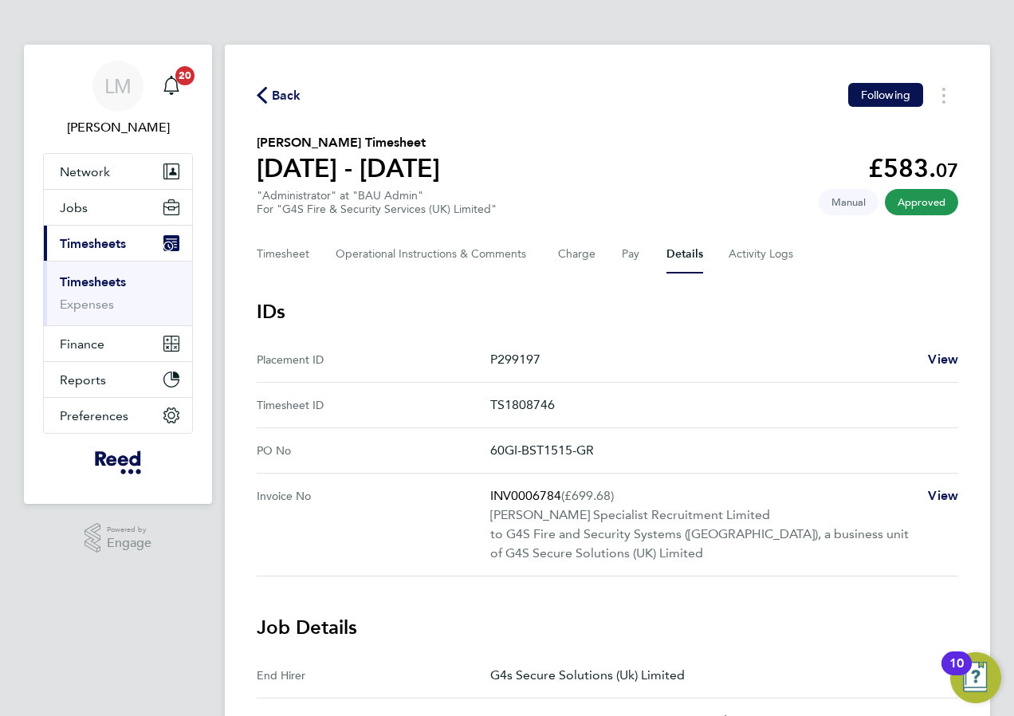
drag, startPoint x: 489, startPoint y: 453, endPoint x: 663, endPoint y: 454, distance: 174.6
click at [663, 454] on No "PO No 60GI-BST1515-GR" at bounding box center [608, 450] width 702 height 45
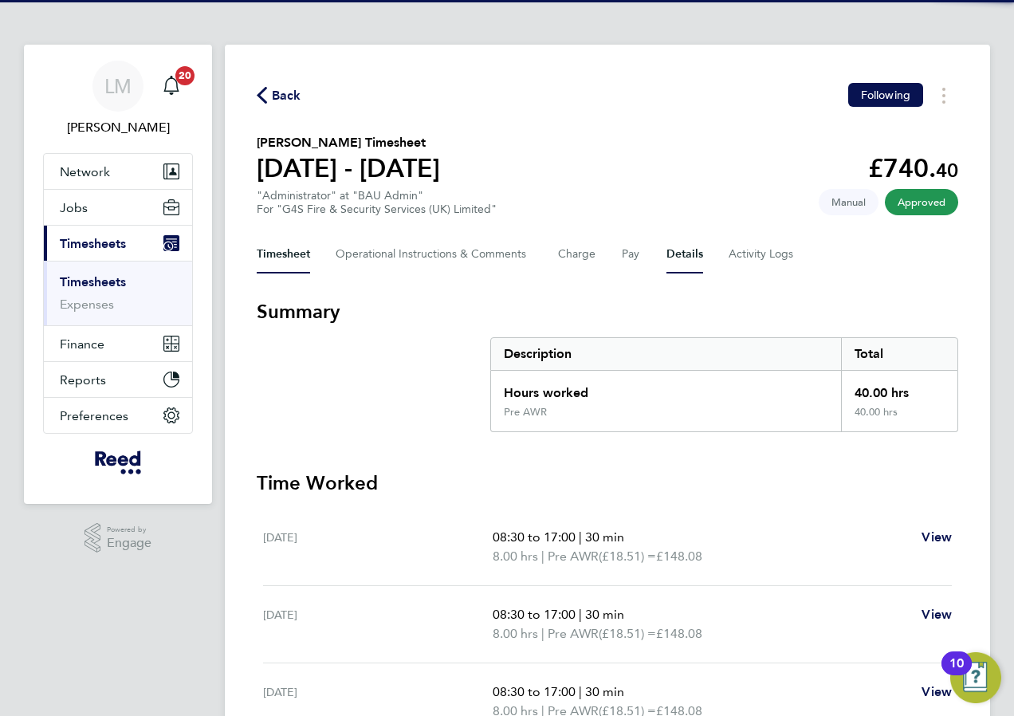
click at [671, 256] on button "Details" at bounding box center [684, 254] width 37 height 38
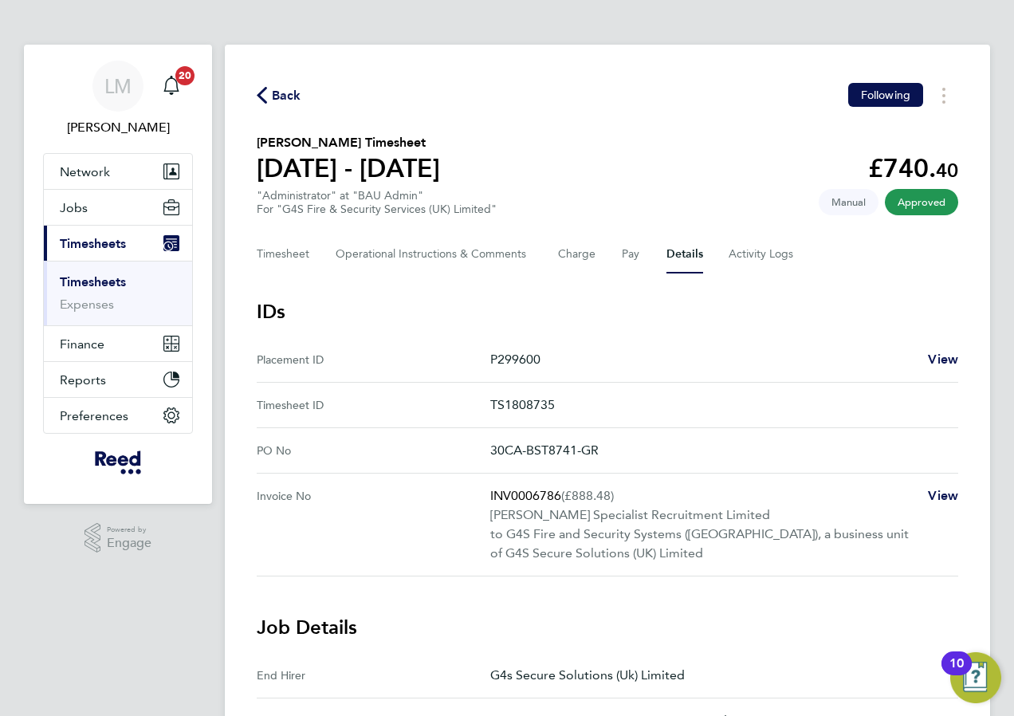
drag, startPoint x: 491, startPoint y: 445, endPoint x: 705, endPoint y: 455, distance: 213.9
click at [705, 455] on p "30CA-BST8741-GR" at bounding box center [717, 450] width 455 height 19
copy p "30CA-BST8741-GR"
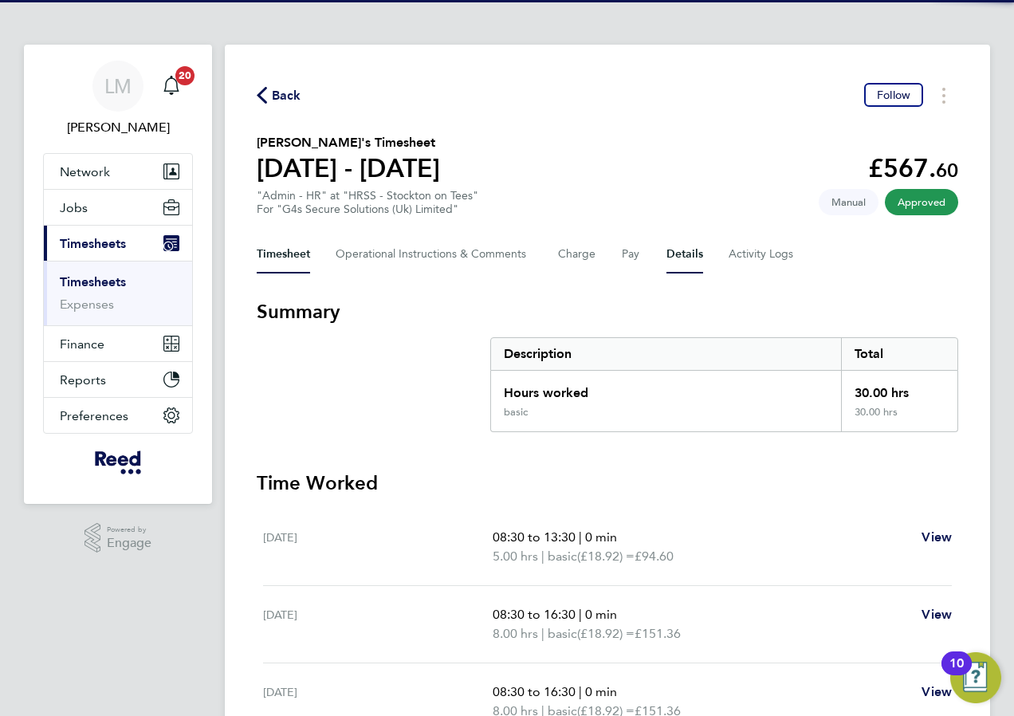
click at [672, 252] on button "Details" at bounding box center [684, 254] width 37 height 38
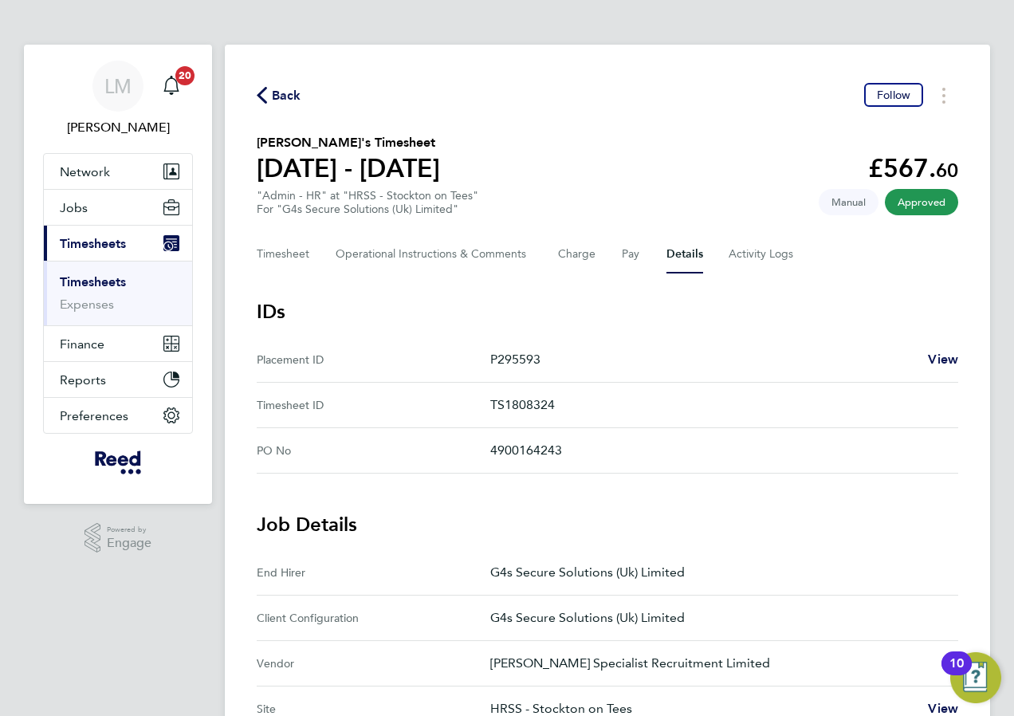
click at [480, 448] on No-label "PO No" at bounding box center [374, 450] width 234 height 19
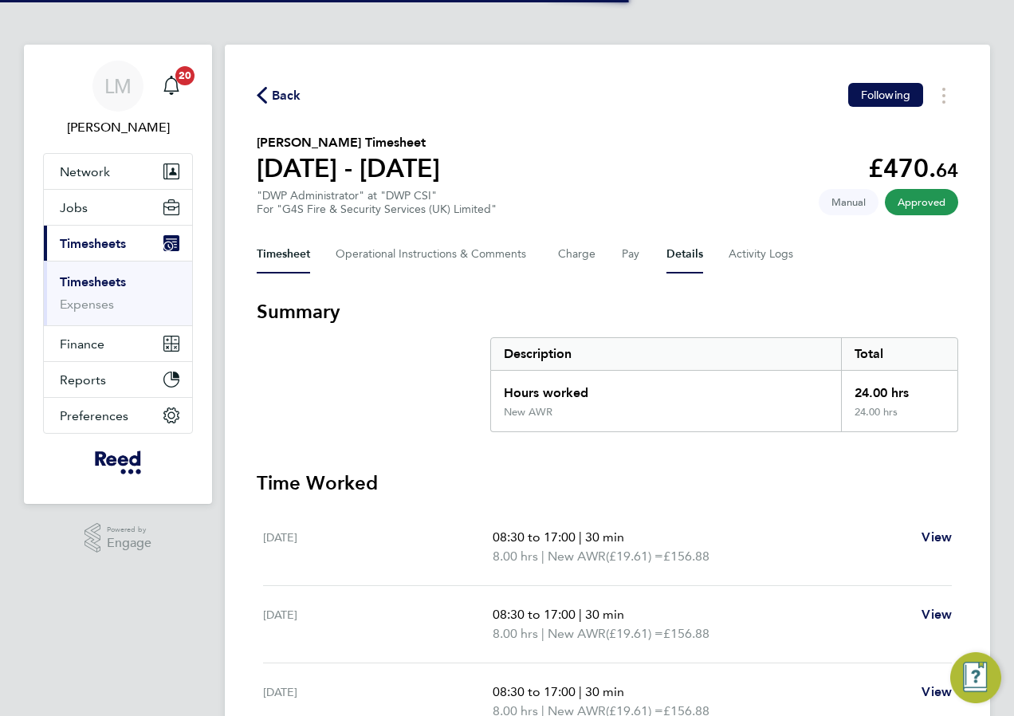
click at [684, 251] on button "Details" at bounding box center [684, 254] width 37 height 38
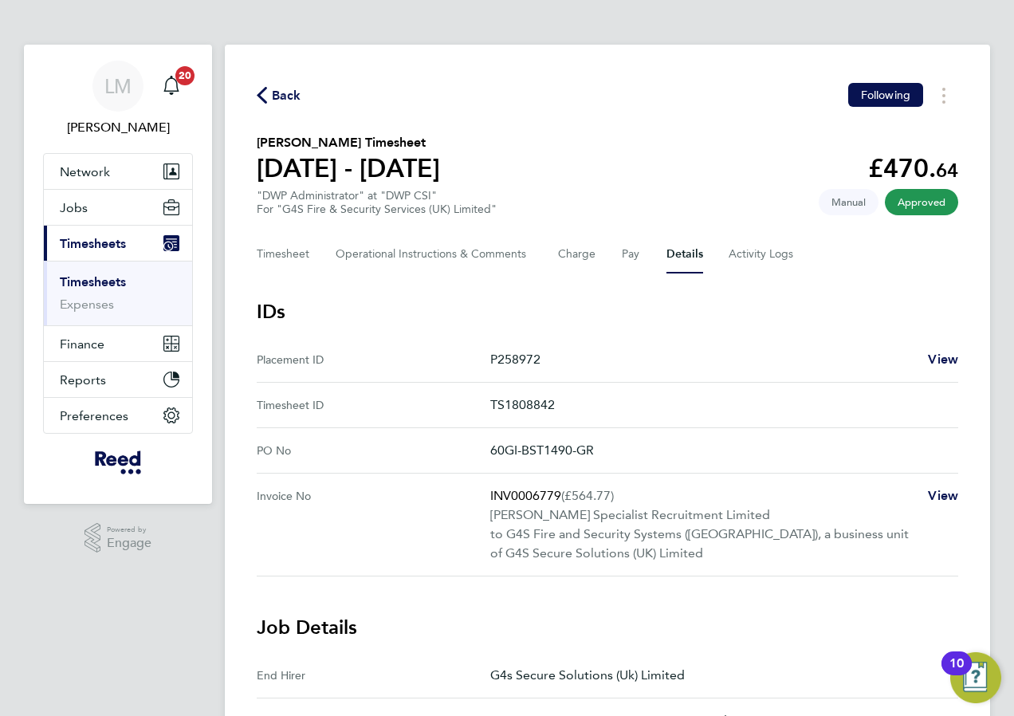
drag, startPoint x: 490, startPoint y: 446, endPoint x: 687, endPoint y: 459, distance: 197.4
click at [687, 459] on p "60GI-BST1490-GR" at bounding box center [717, 450] width 455 height 19
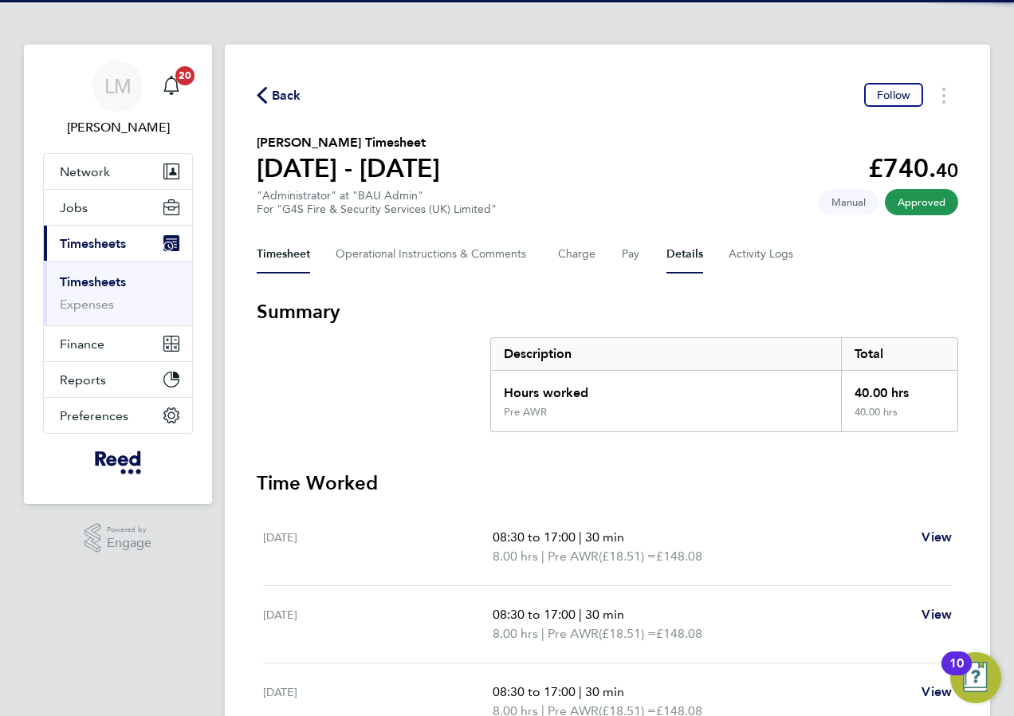
click at [672, 245] on button "Details" at bounding box center [684, 254] width 37 height 38
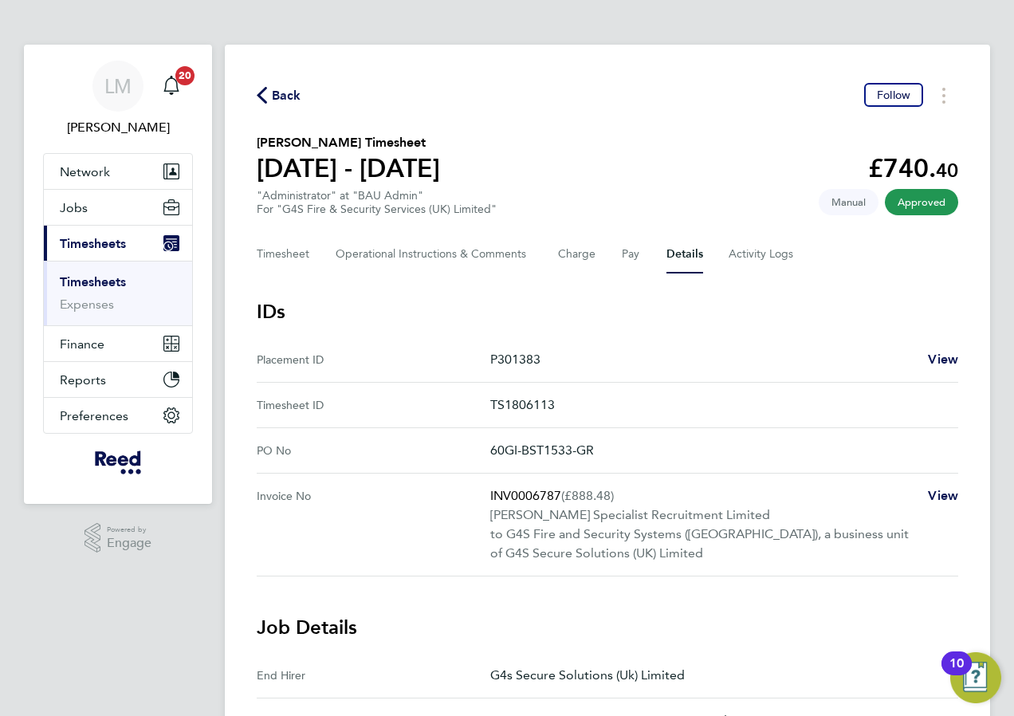
drag, startPoint x: 492, startPoint y: 447, endPoint x: 646, endPoint y: 450, distance: 153.9
click at [646, 450] on p "60GI-BST1533-GR" at bounding box center [717, 450] width 455 height 19
copy p "60GI-BST1533-GR"
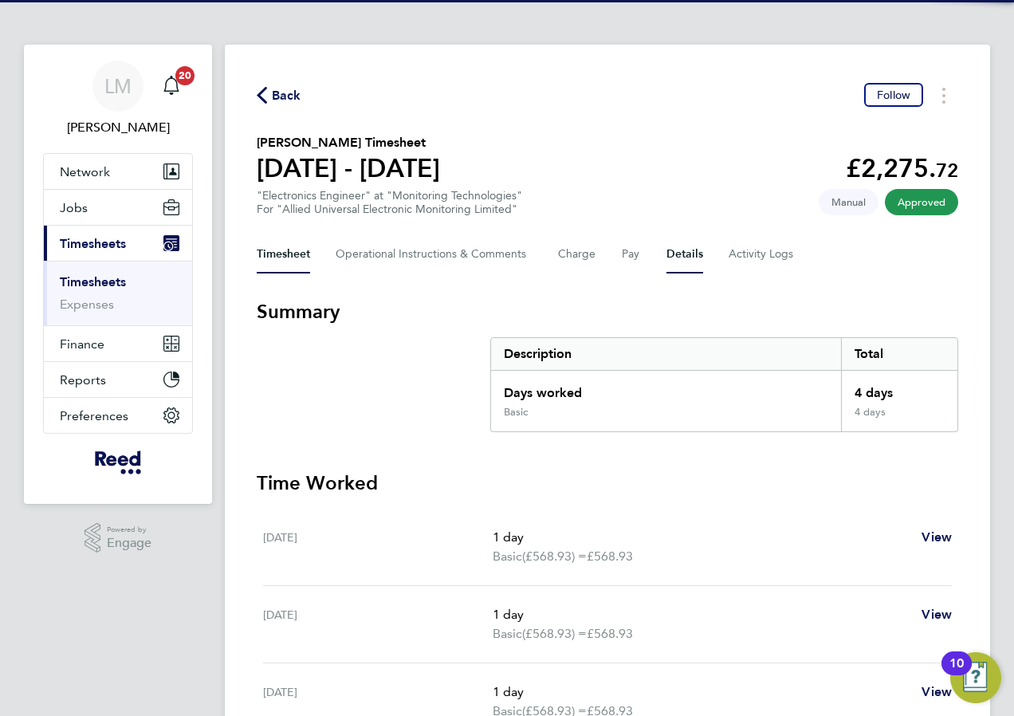
click at [686, 254] on button "Details" at bounding box center [684, 254] width 37 height 38
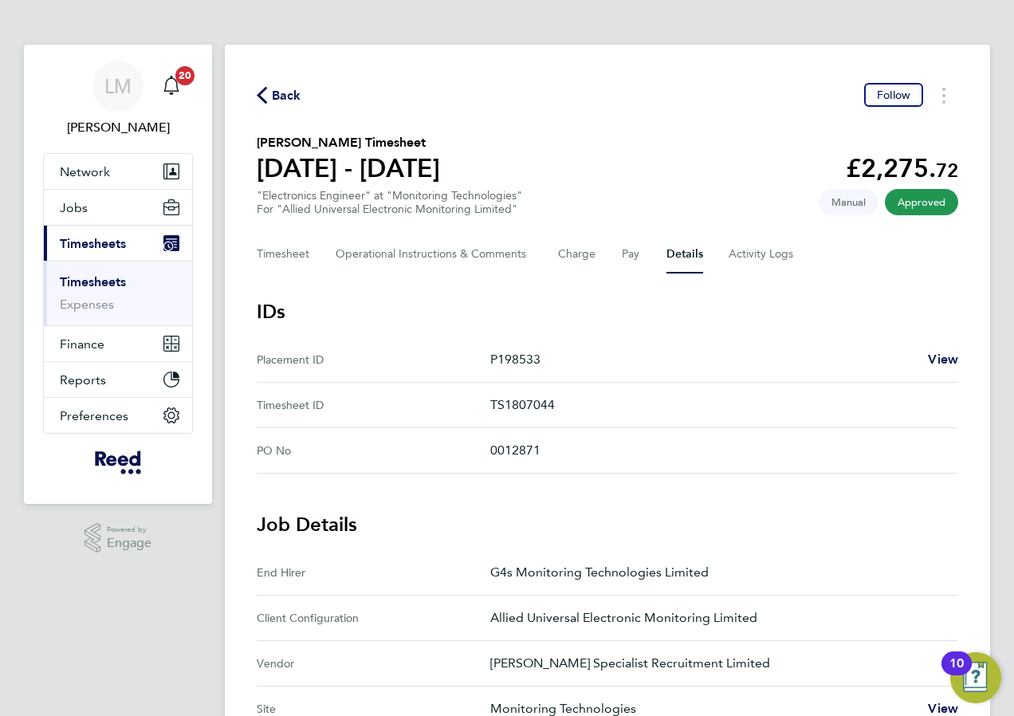
drag, startPoint x: 488, startPoint y: 450, endPoint x: 699, endPoint y: 475, distance: 212.7
click at [699, 475] on app-timesheet-details "IDs Placement ID P198533 View Timesheet ID TS1807044 PO No 0012871 Job Details …" at bounding box center [608, 720] width 702 height 842
click at [564, 458] on p "0012871" at bounding box center [717, 450] width 455 height 19
drag, startPoint x: 490, startPoint y: 450, endPoint x: 586, endPoint y: 450, distance: 95.7
click at [586, 450] on p "0012871" at bounding box center [717, 450] width 455 height 19
